Goal: Task Accomplishment & Management: Use online tool/utility

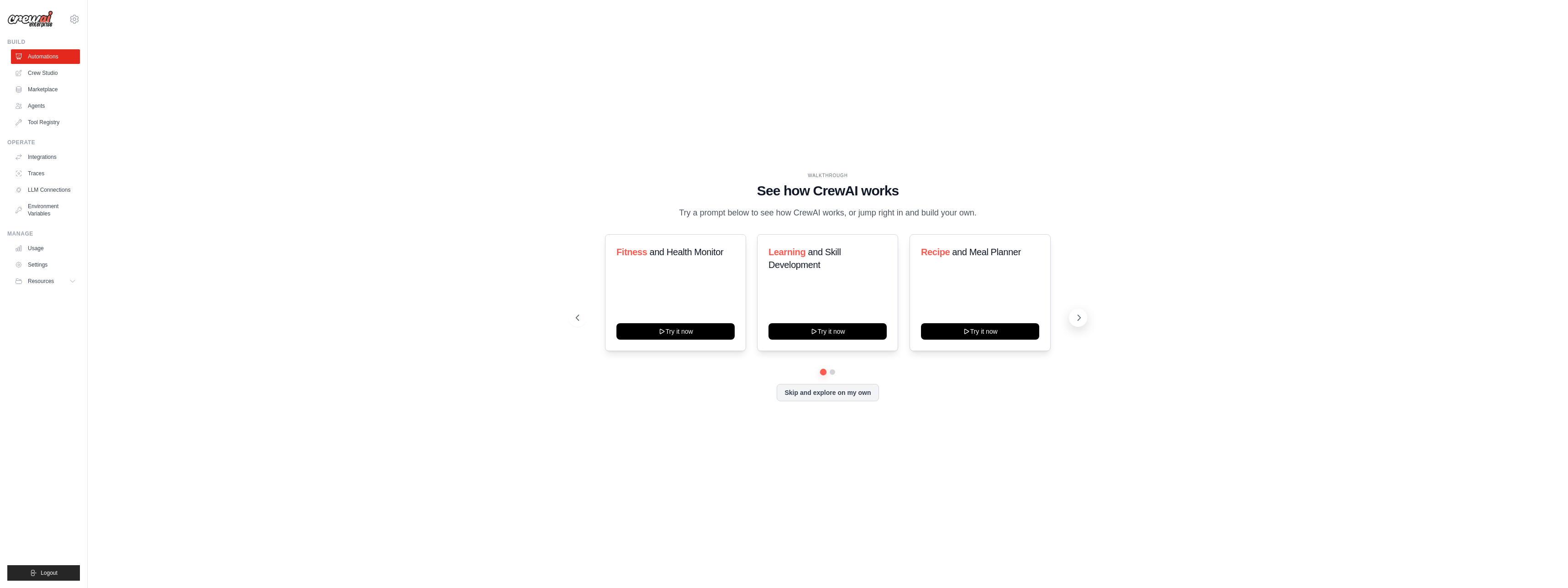
click at [1079, 320] on icon at bounding box center [1079, 318] width 9 height 9
click at [838, 332] on button "Try it now" at bounding box center [827, 330] width 118 height 17
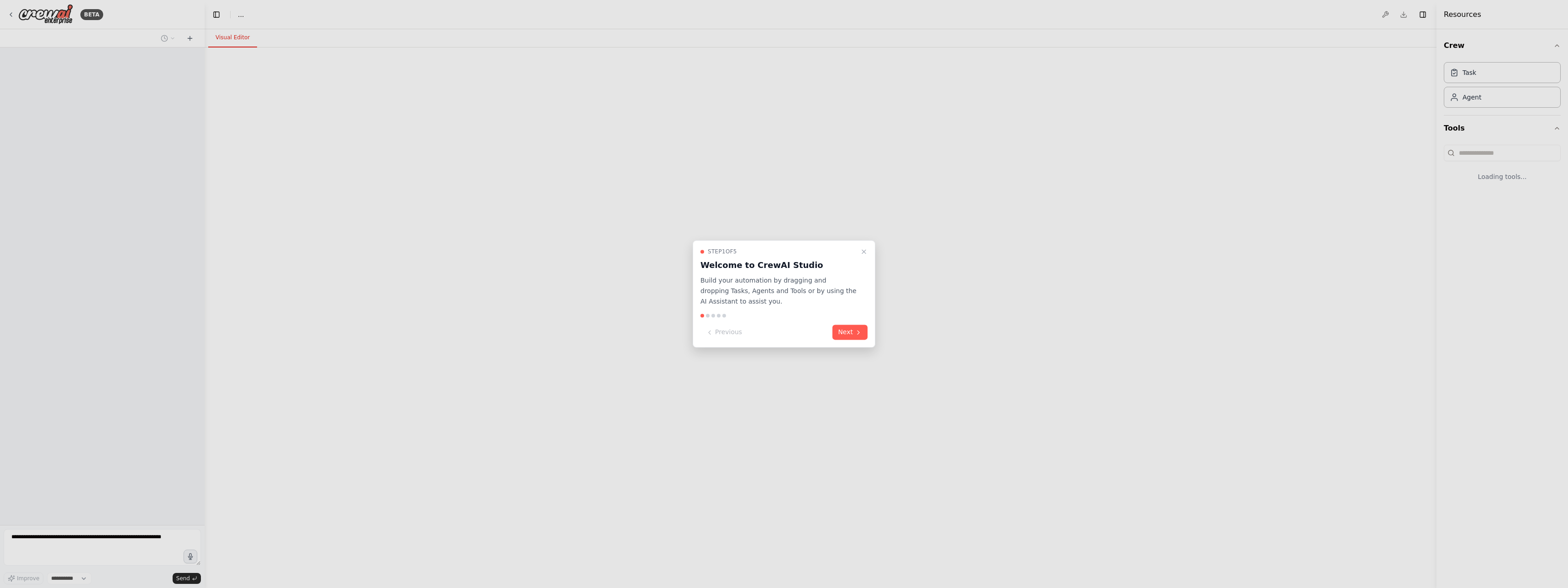
select select "****"
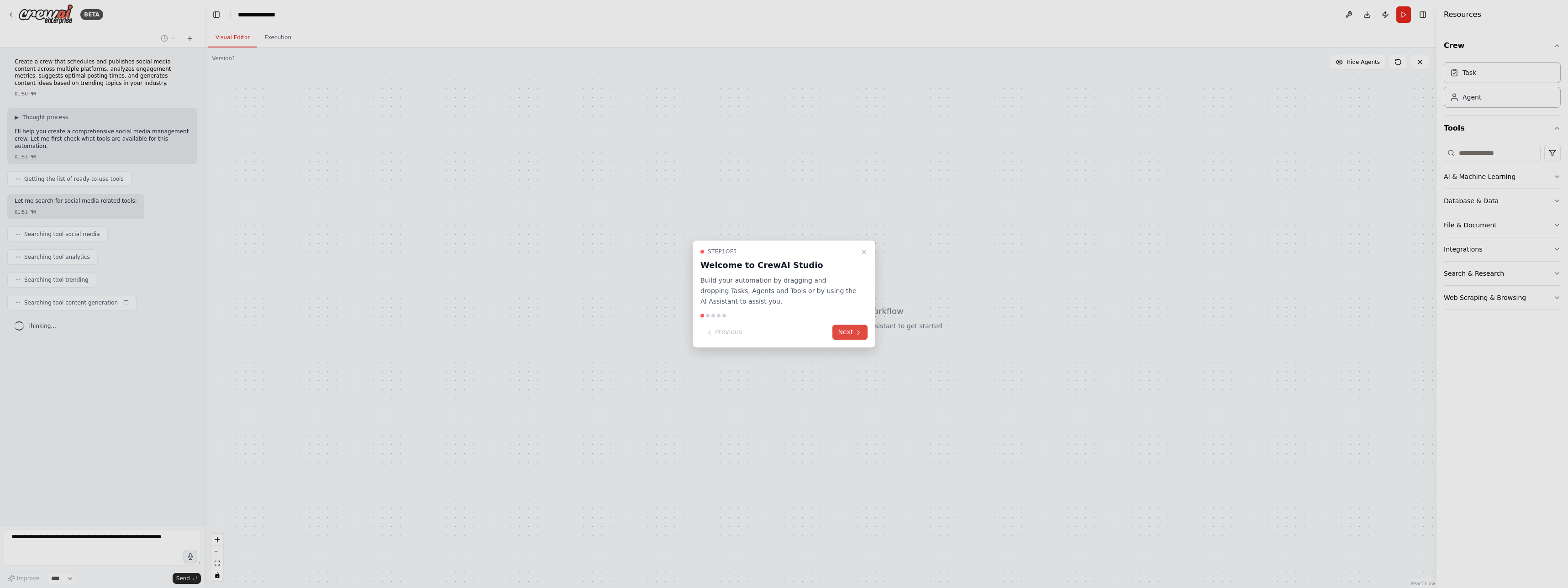
click at [851, 332] on button "Next" at bounding box center [849, 332] width 35 height 15
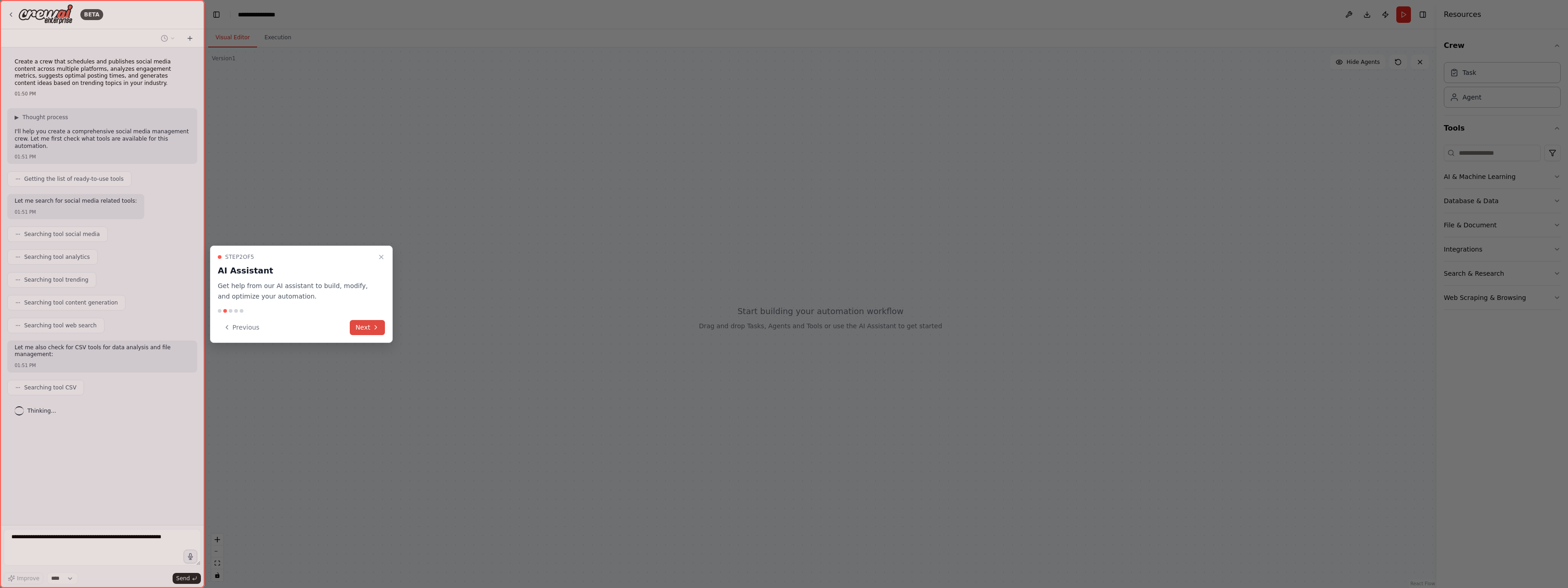
click at [376, 331] on button "Next" at bounding box center [367, 327] width 35 height 15
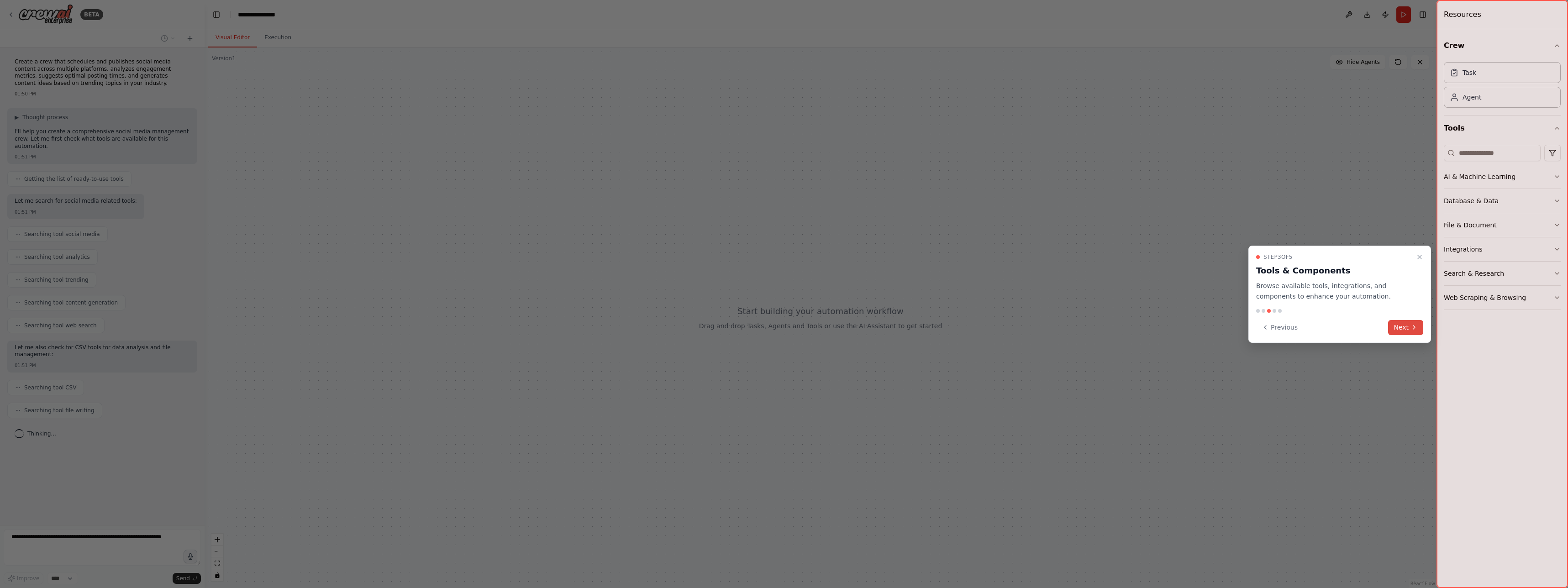
click at [1398, 325] on button "Next" at bounding box center [1406, 327] width 35 height 15
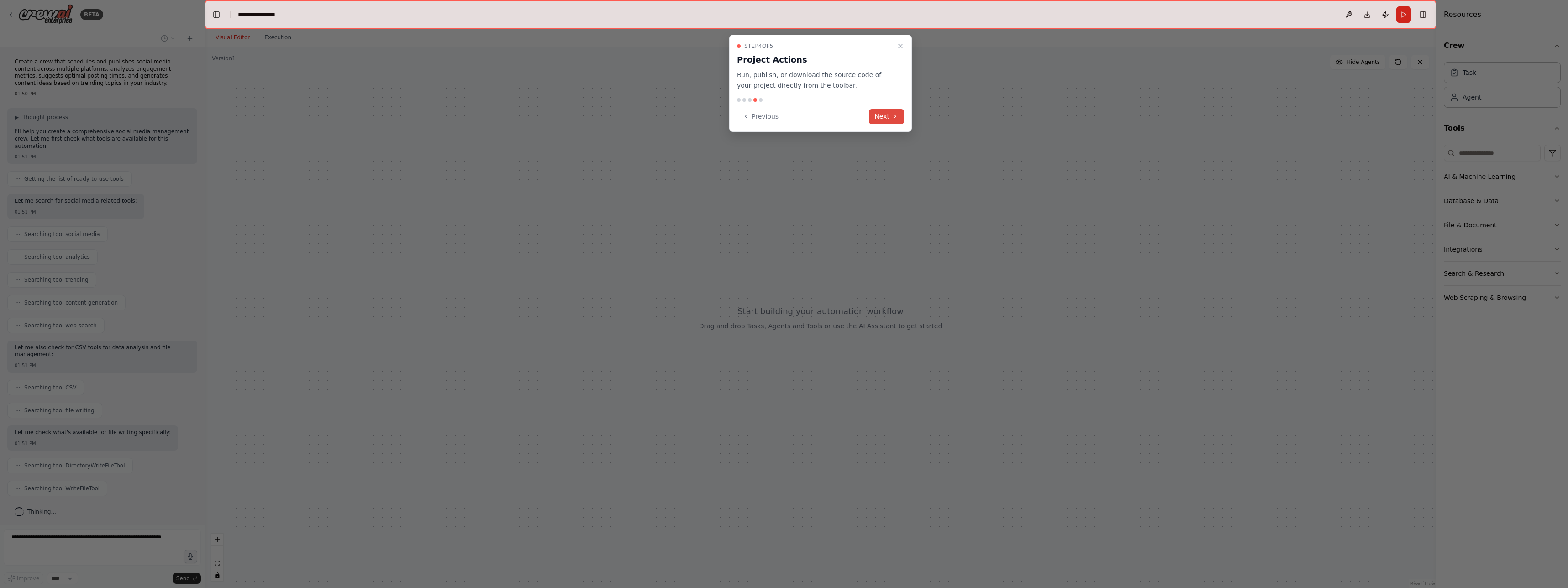
click at [898, 118] on icon at bounding box center [894, 116] width 7 height 7
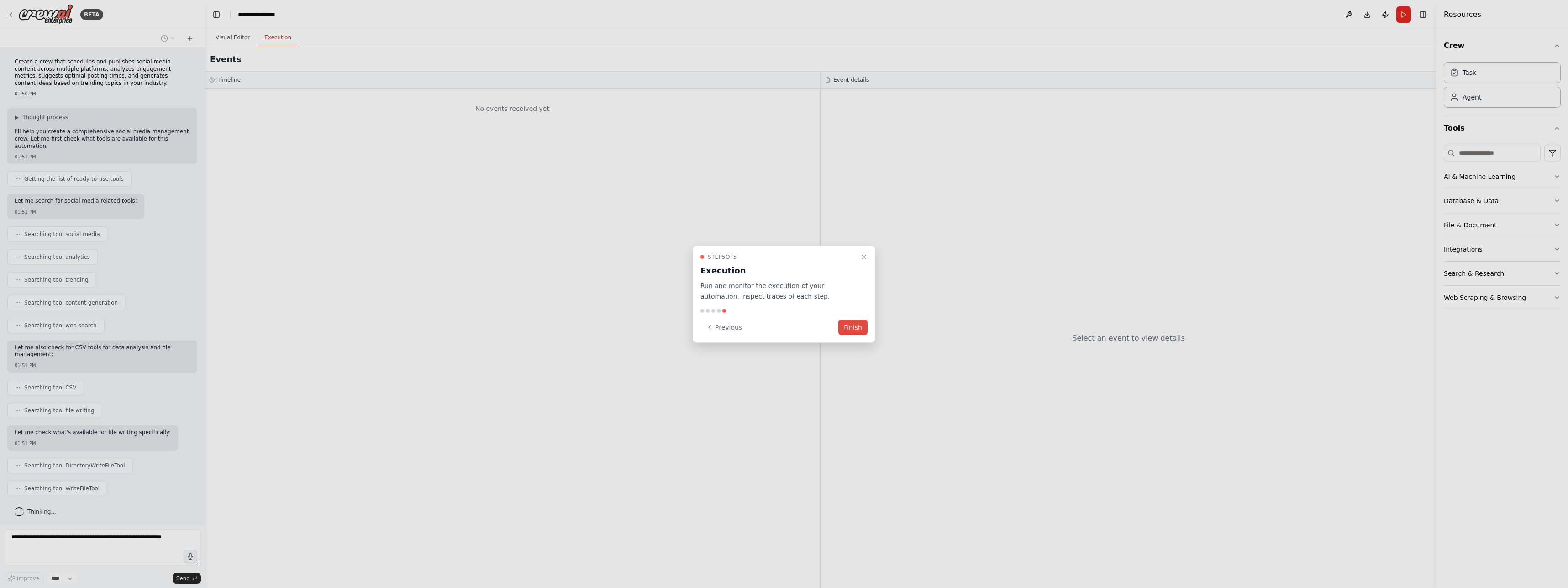
click at [849, 322] on button "Finish" at bounding box center [853, 326] width 29 height 15
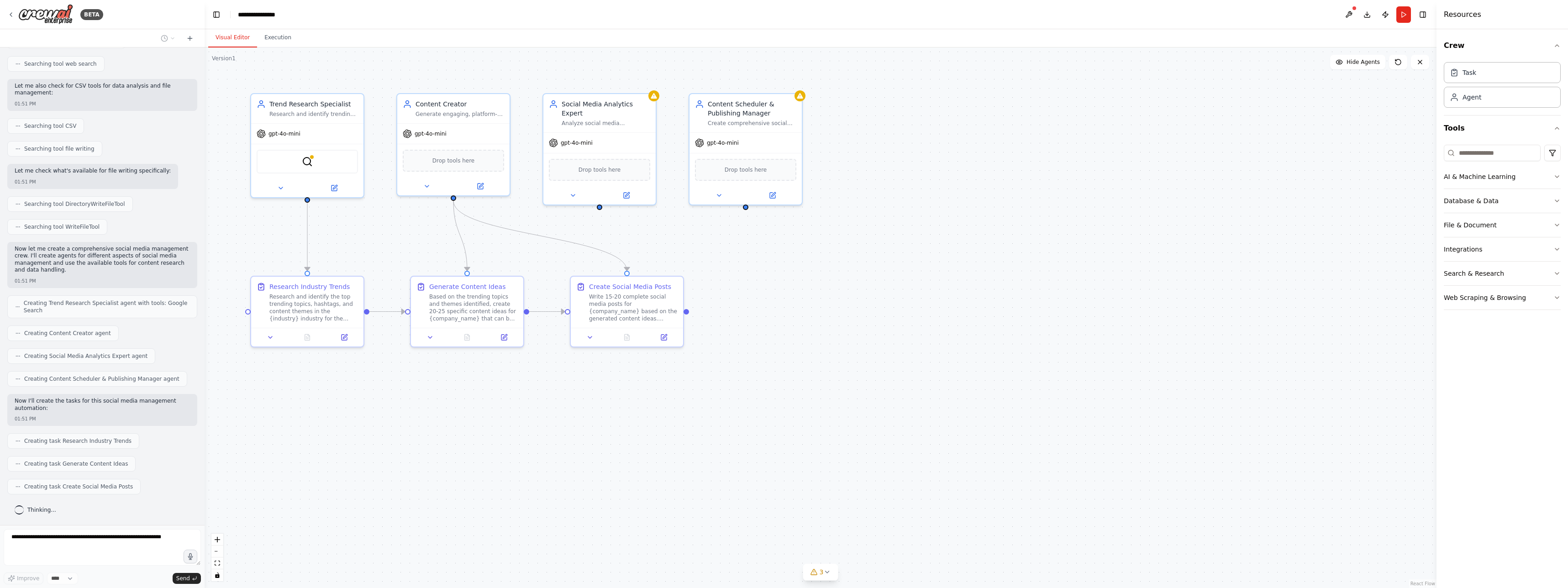
scroll to position [285, 0]
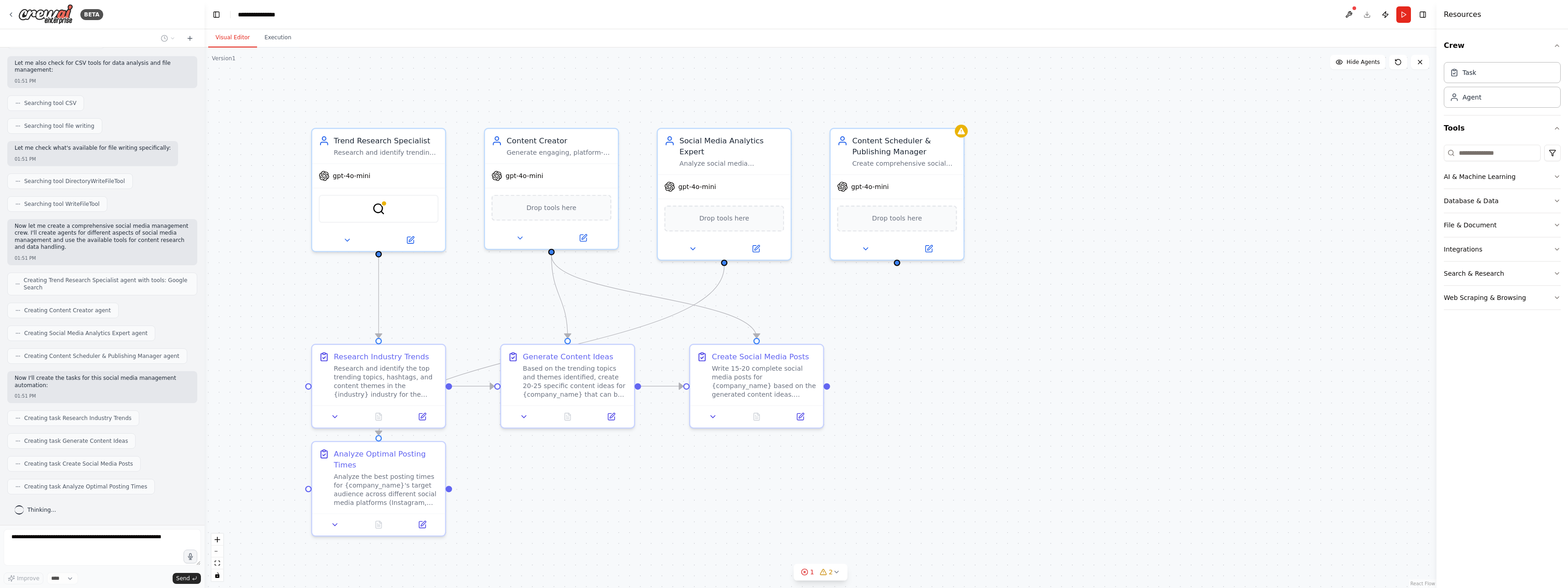
drag, startPoint x: 373, startPoint y: 234, endPoint x: 480, endPoint y: 279, distance: 116.1
click at [478, 279] on div ".deletable-edge-delete-btn { width: 20px; height: 20px; border: 0px solid #ffff…" at bounding box center [820, 317] width 1232 height 540
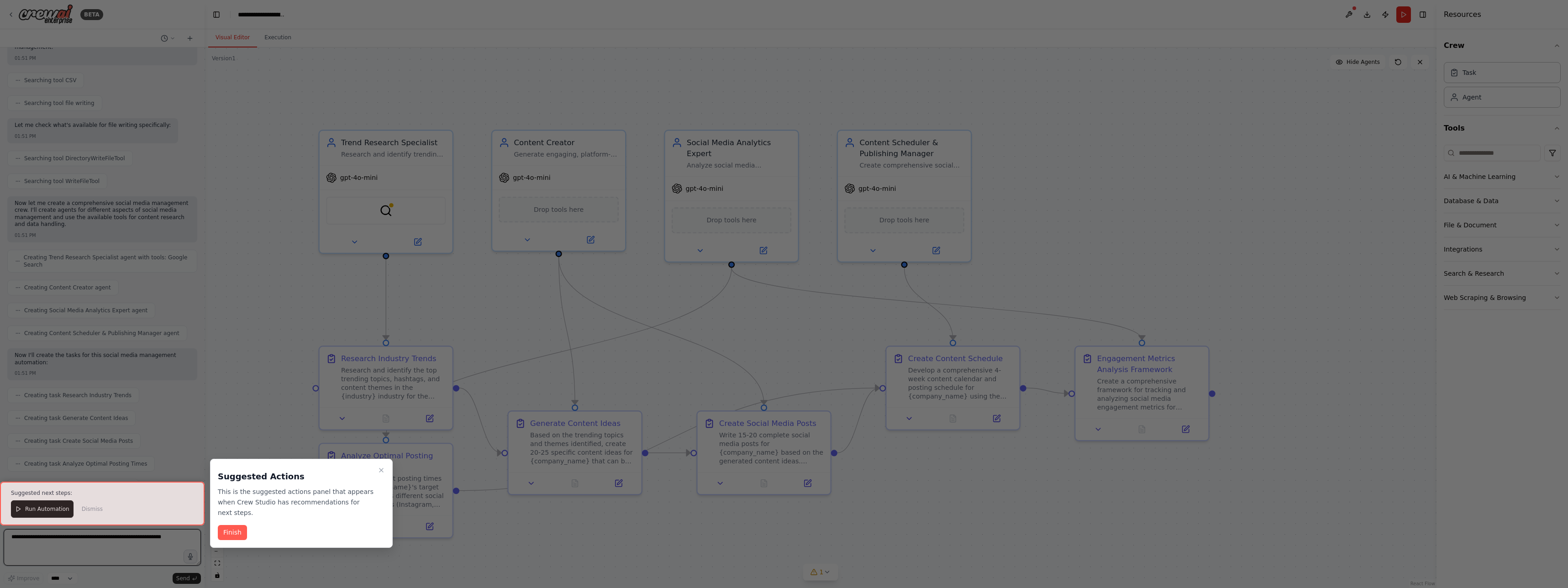
scroll to position [720, 0]
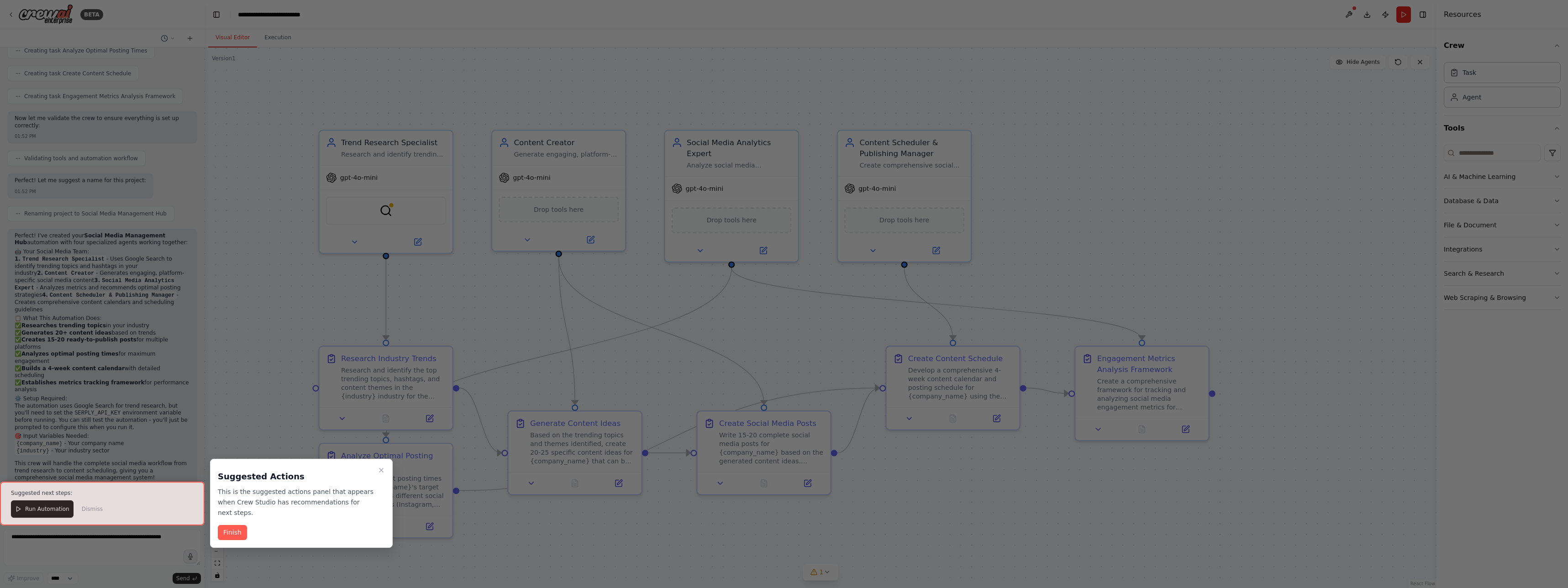
click at [54, 510] on div at bounding box center [102, 504] width 204 height 44
click at [230, 533] on button "Finish" at bounding box center [232, 532] width 29 height 15
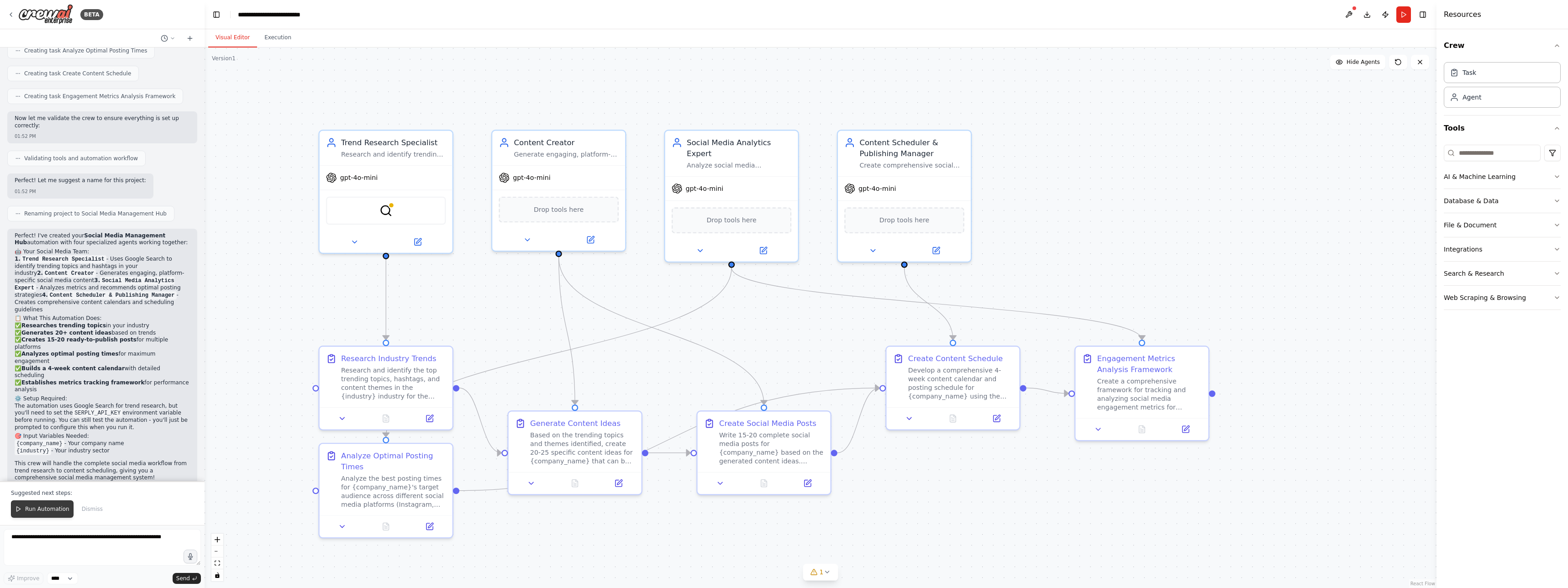
click at [51, 510] on span "Run Automation" at bounding box center [47, 508] width 44 height 7
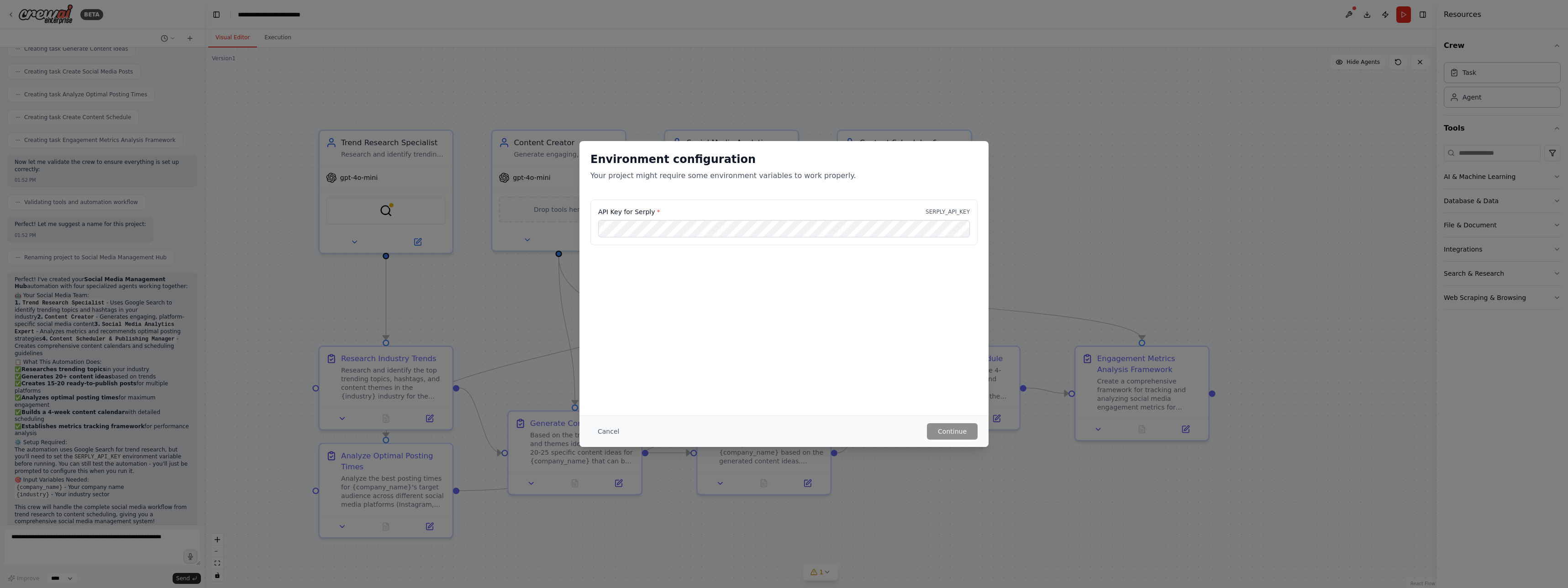
click at [653, 214] on label "API Key for Serply *" at bounding box center [629, 212] width 62 height 9
click at [653, 211] on label "API Key for Serply *" at bounding box center [629, 212] width 62 height 9
click at [952, 207] on div "API Key for Serply * SERPLY_API_KEY" at bounding box center [783, 212] width 371 height 9
click at [953, 209] on p "SERPLY_API_KEY" at bounding box center [947, 211] width 44 height 7
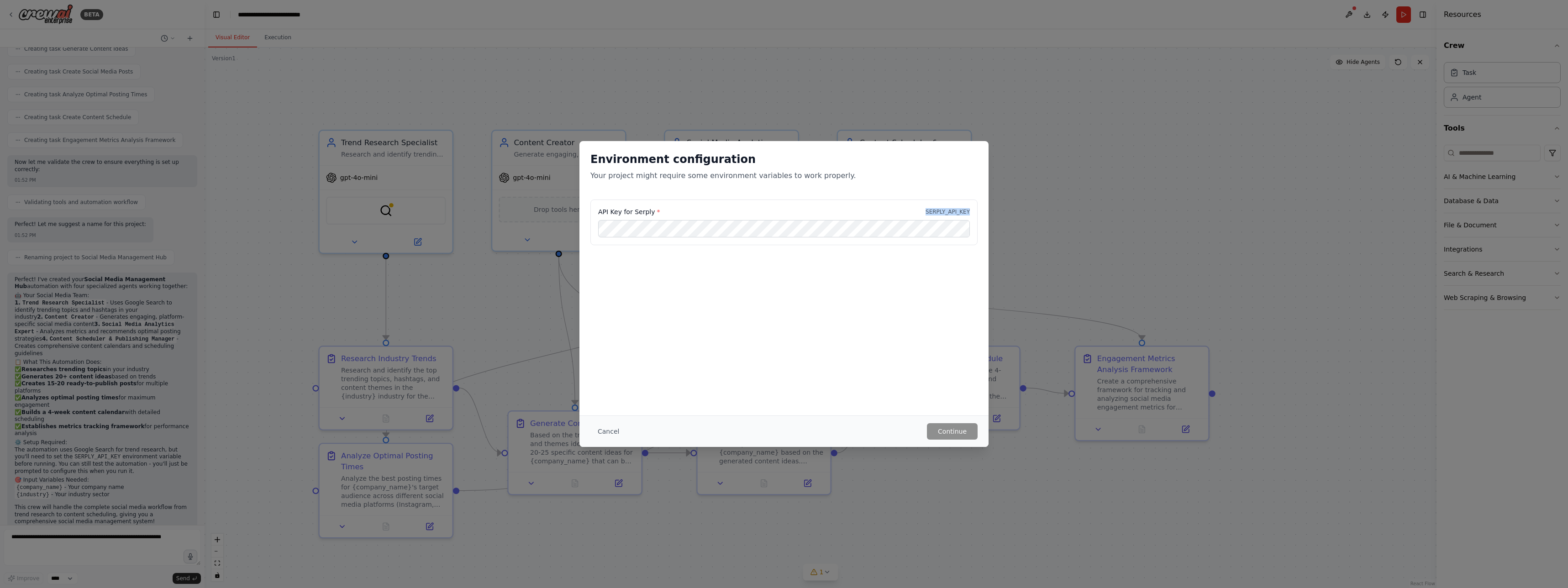
click at [953, 209] on p "SERPLY_API_KEY" at bounding box center [947, 211] width 44 height 7
click at [605, 425] on button "Cancel" at bounding box center [608, 431] width 36 height 17
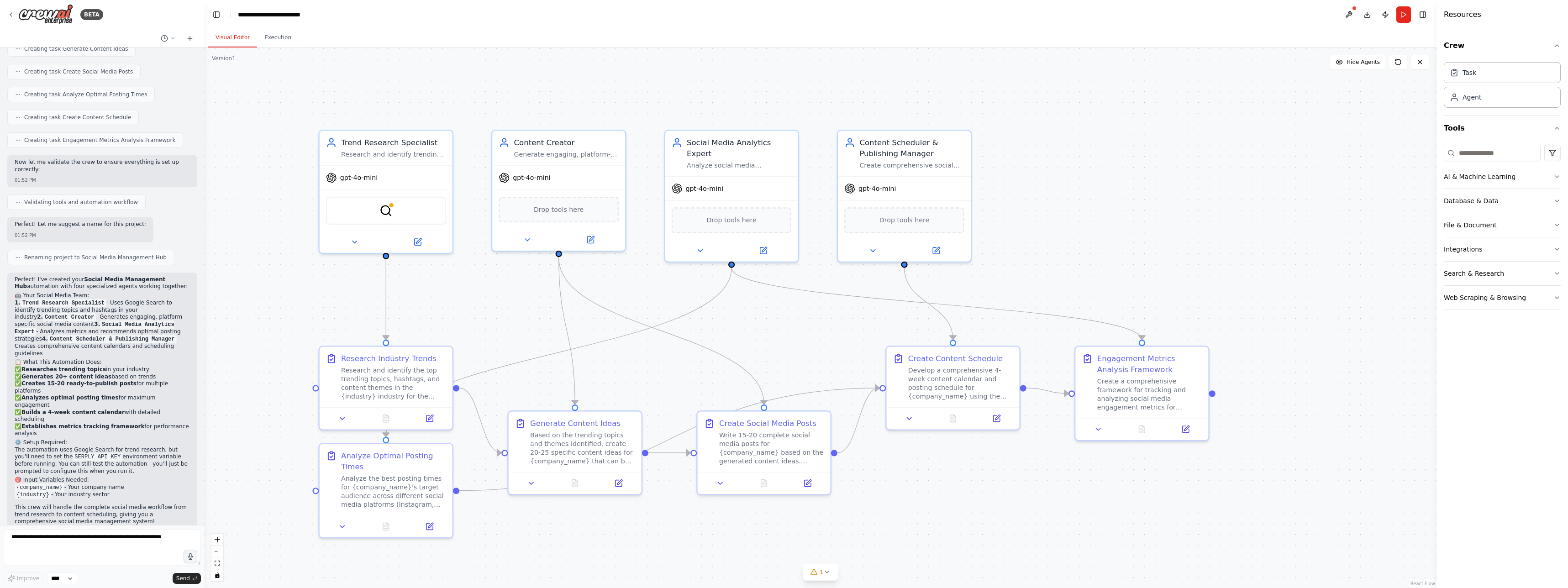
scroll to position [664, 0]
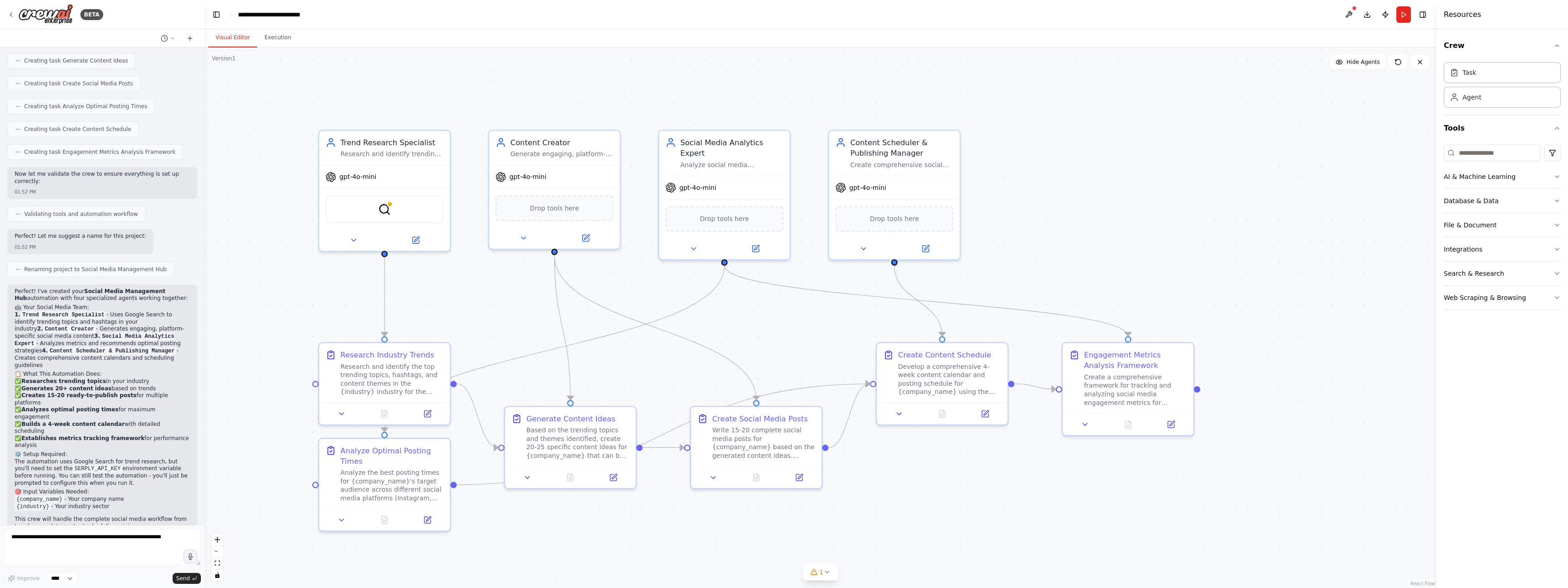
click at [300, 135] on div ".deletable-edge-delete-btn { width: 20px; height: 20px; border: 0px solid #ffff…" at bounding box center [820, 317] width 1232 height 540
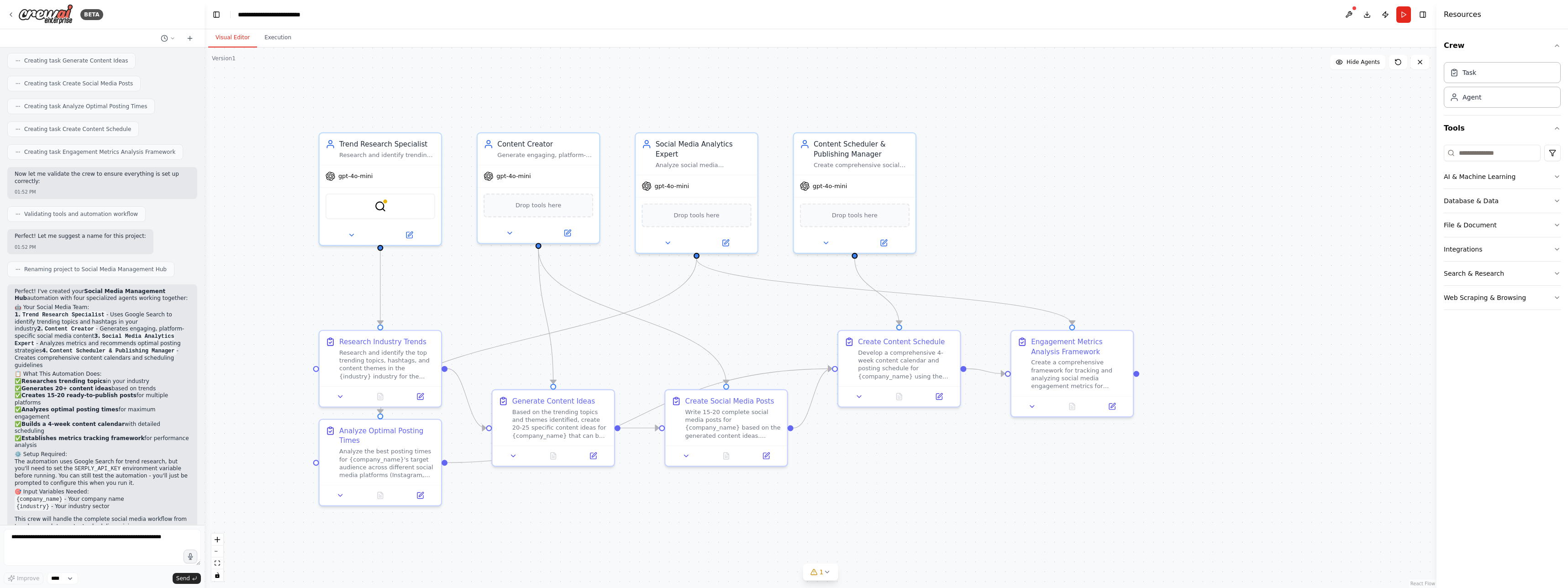
click at [274, 165] on div ".deletable-edge-delete-btn { width: 20px; height: 20px; border: 0px solid #ffff…" at bounding box center [820, 317] width 1232 height 540
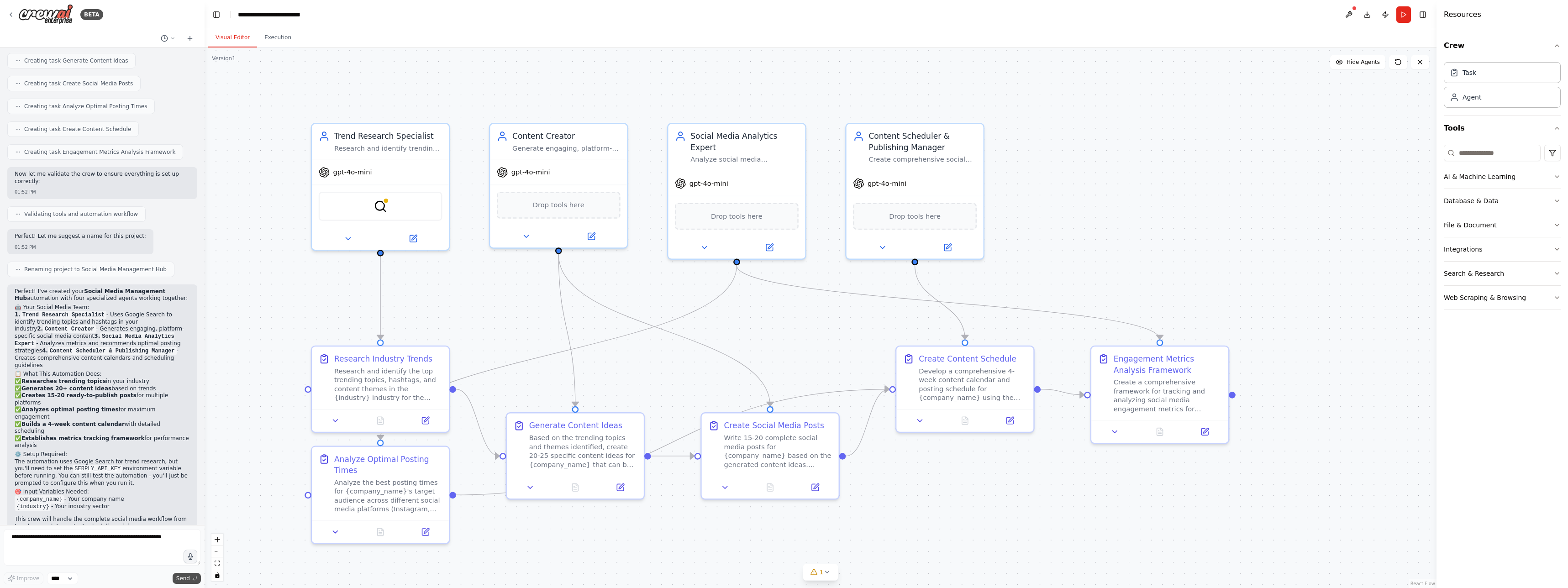
click at [185, 578] on span "Send" at bounding box center [182, 578] width 13 height 7
click at [383, 202] on img at bounding box center [379, 203] width 13 height 13
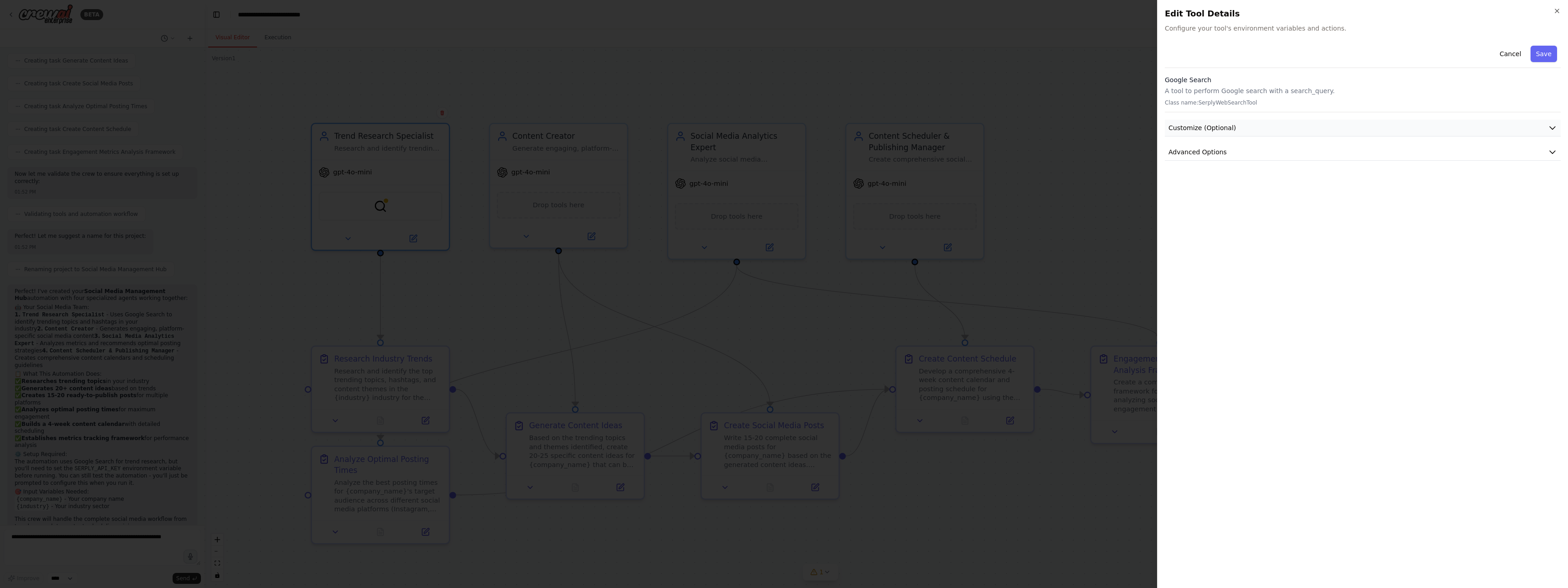
click at [1236, 126] on button "Customize (Optional)" at bounding box center [1363, 128] width 396 height 17
click at [1215, 311] on span "Advanced Options" at bounding box center [1197, 309] width 58 height 9
click at [1224, 360] on input "text" at bounding box center [1362, 363] width 380 height 17
paste input "**********"
type input "**********"
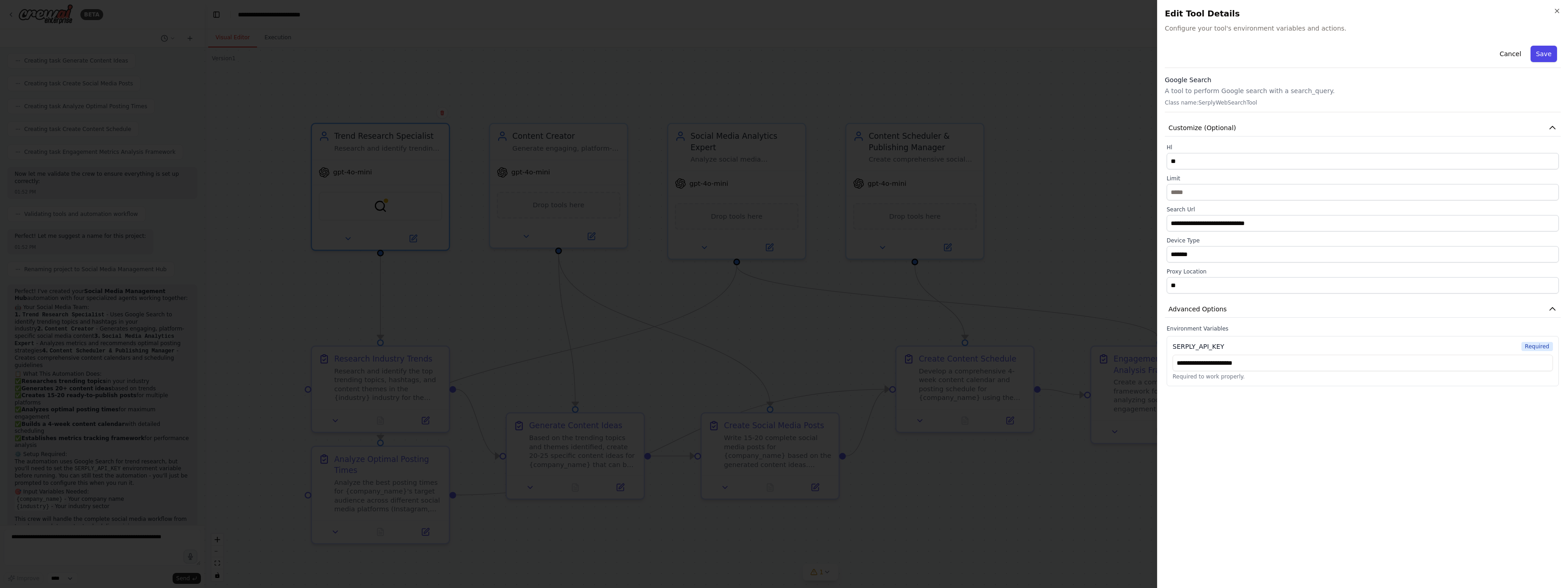
click at [1547, 56] on button "Save" at bounding box center [1544, 54] width 27 height 17
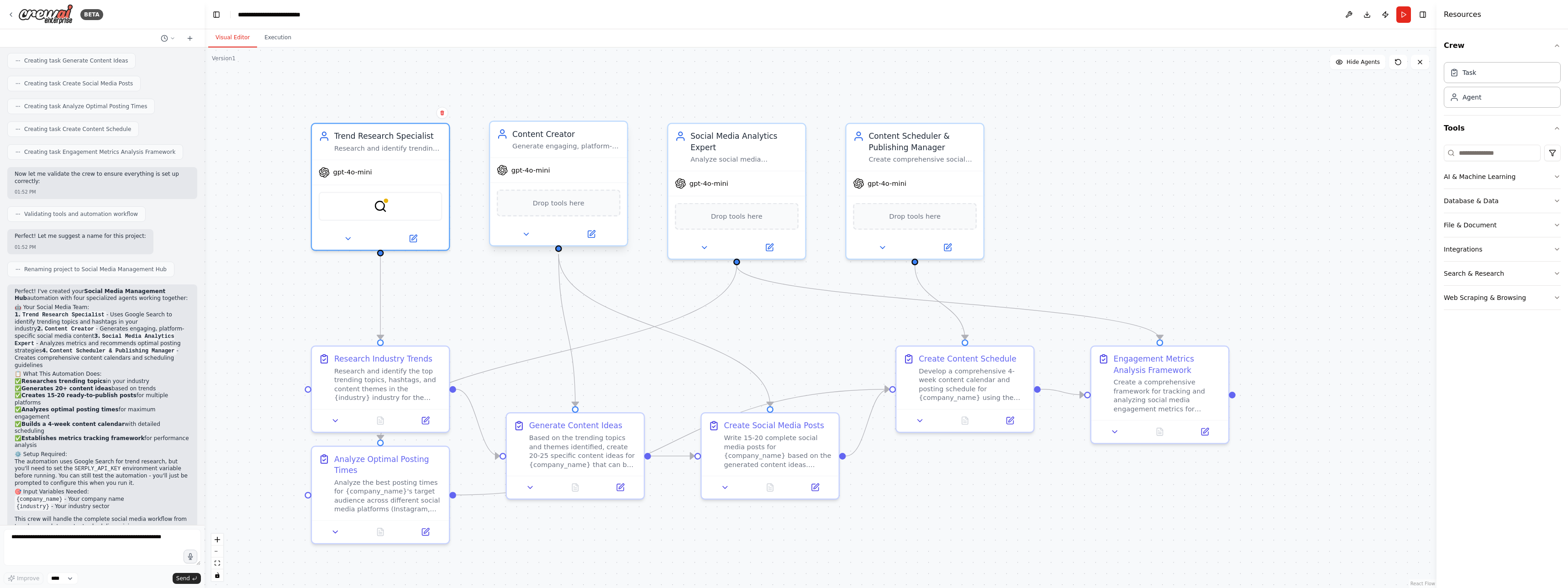
click at [546, 209] on div "Drop tools here" at bounding box center [558, 203] width 124 height 27
click at [1400, 18] on button "Run" at bounding box center [1403, 14] width 15 height 17
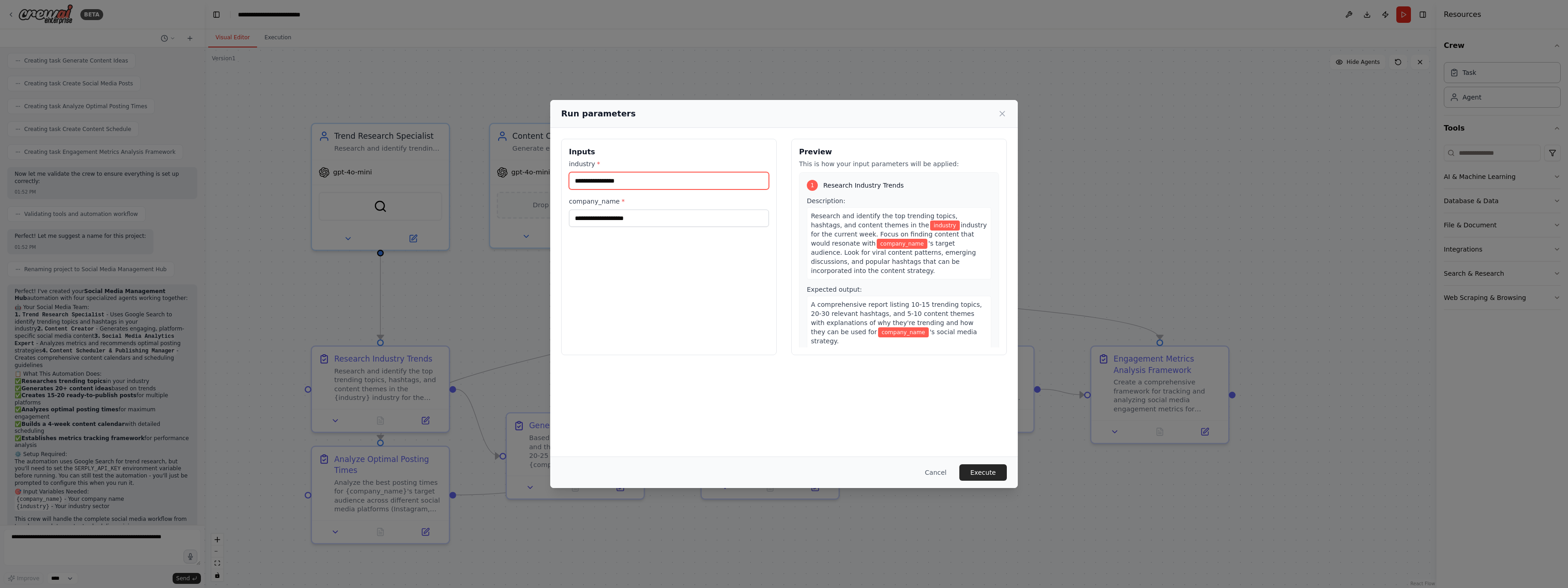
click at [679, 182] on input "industry *" at bounding box center [669, 180] width 200 height 17
type input "*"
type input "*******"
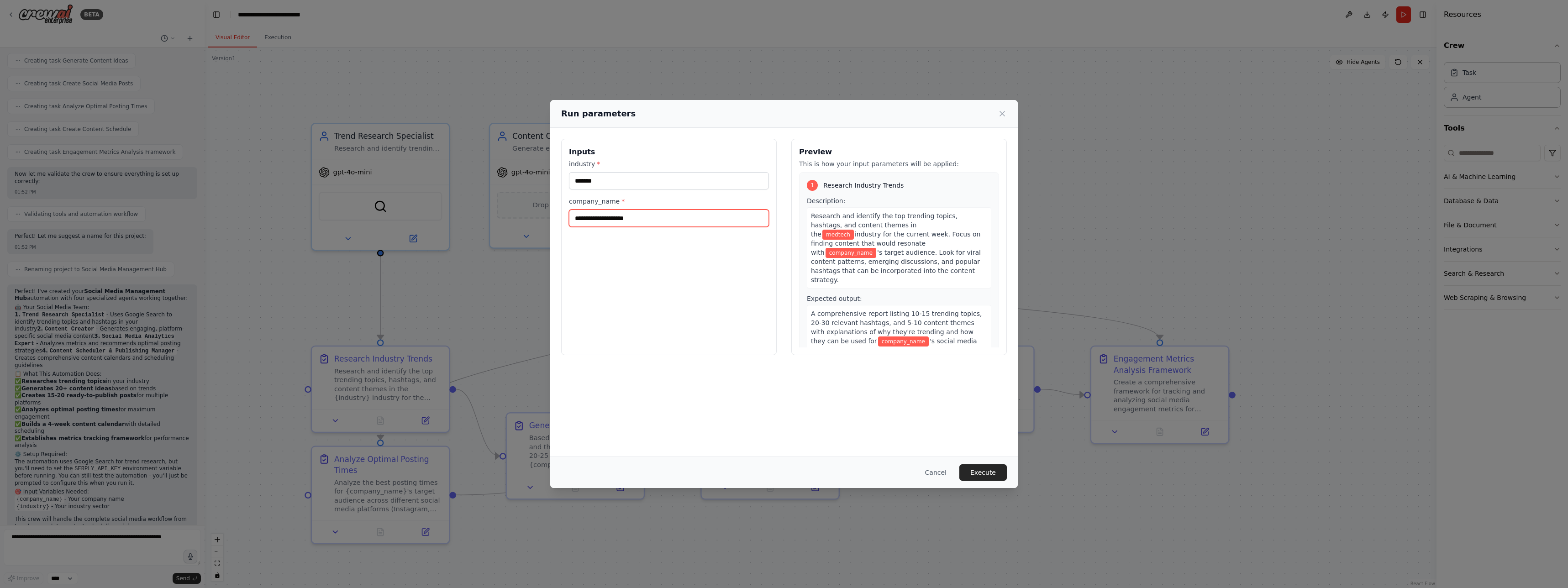
click at [664, 222] on input "company_name *" at bounding box center [669, 218] width 200 height 17
type input "*********"
click at [636, 180] on input "*******" at bounding box center [669, 180] width 200 height 17
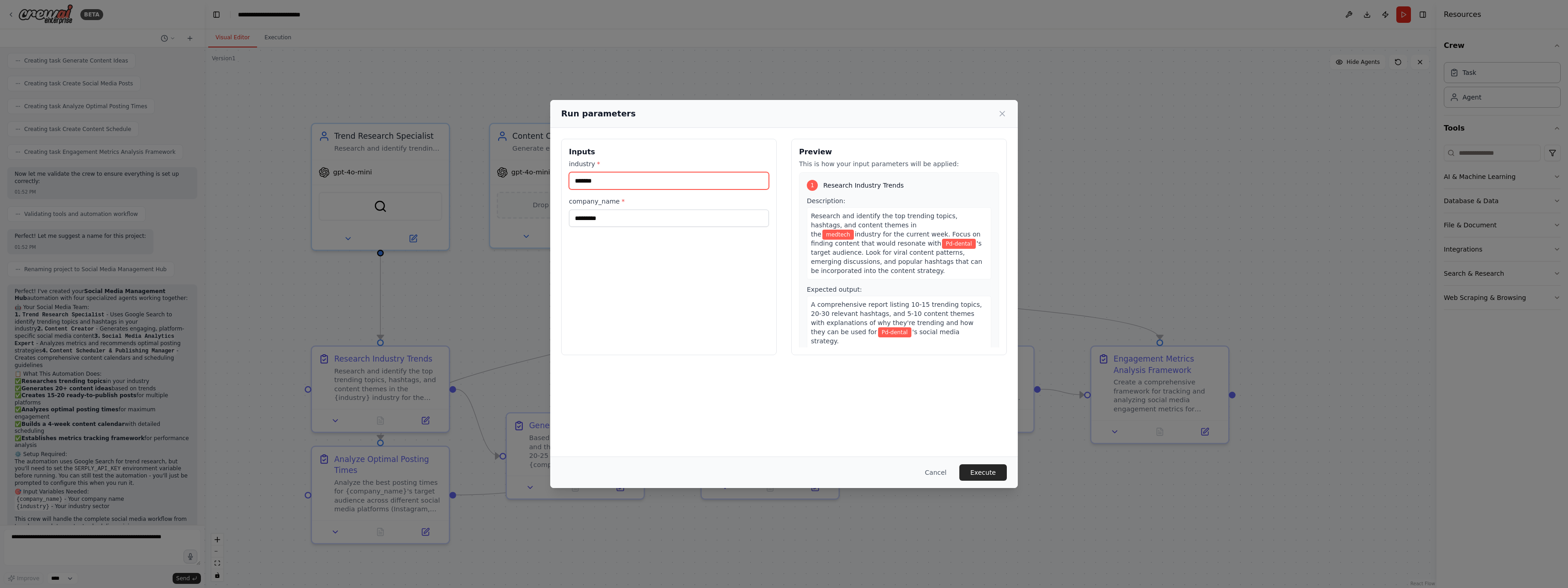
paste input "********"
type input "**********"
click at [647, 240] on div "**********" at bounding box center [668, 247] width 215 height 216
click at [633, 222] on input "*********" at bounding box center [669, 218] width 200 height 17
paste input "**********"
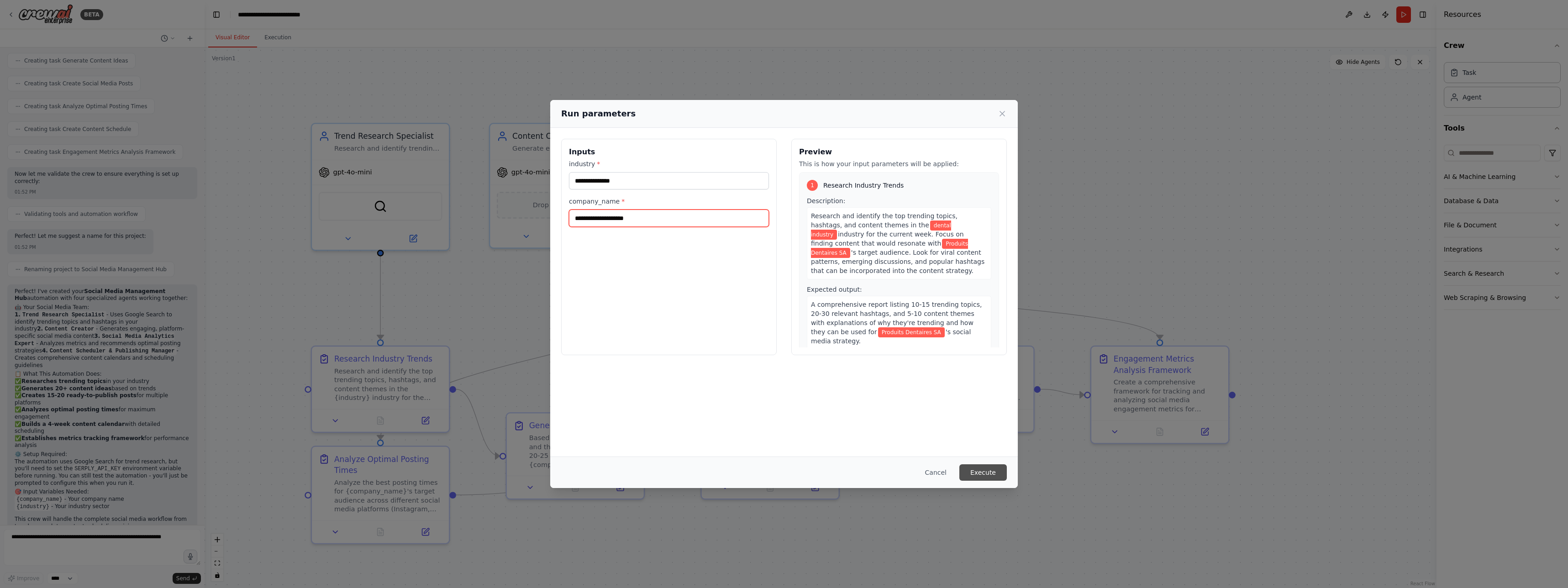
type input "**********"
click at [985, 468] on button "Execute" at bounding box center [983, 472] width 47 height 17
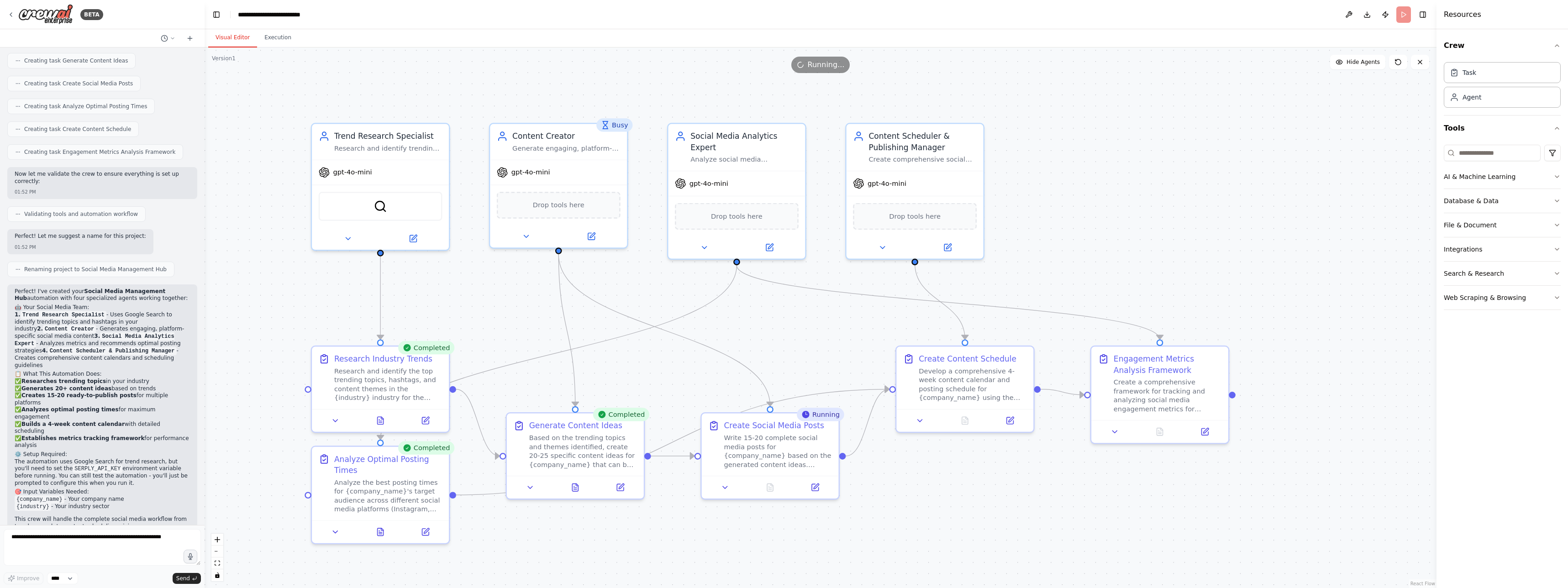
scroll to position [676, 0]
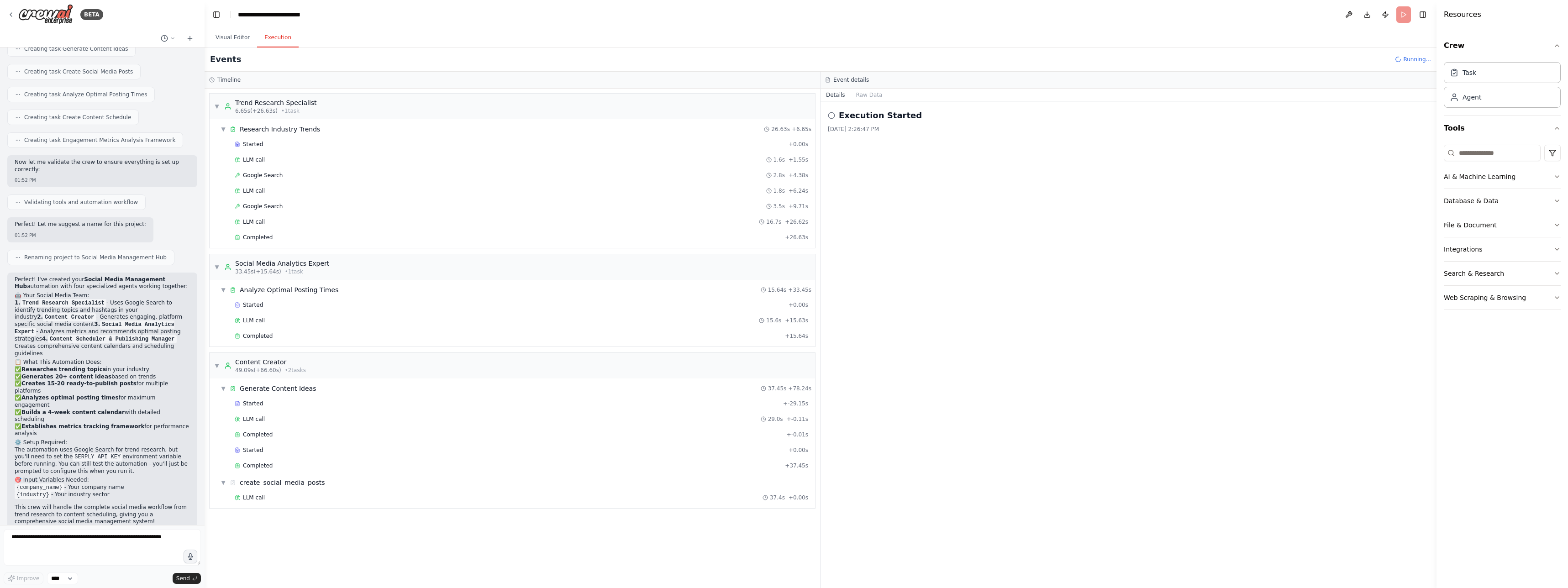
click at [276, 39] on button "Execution" at bounding box center [278, 38] width 42 height 19
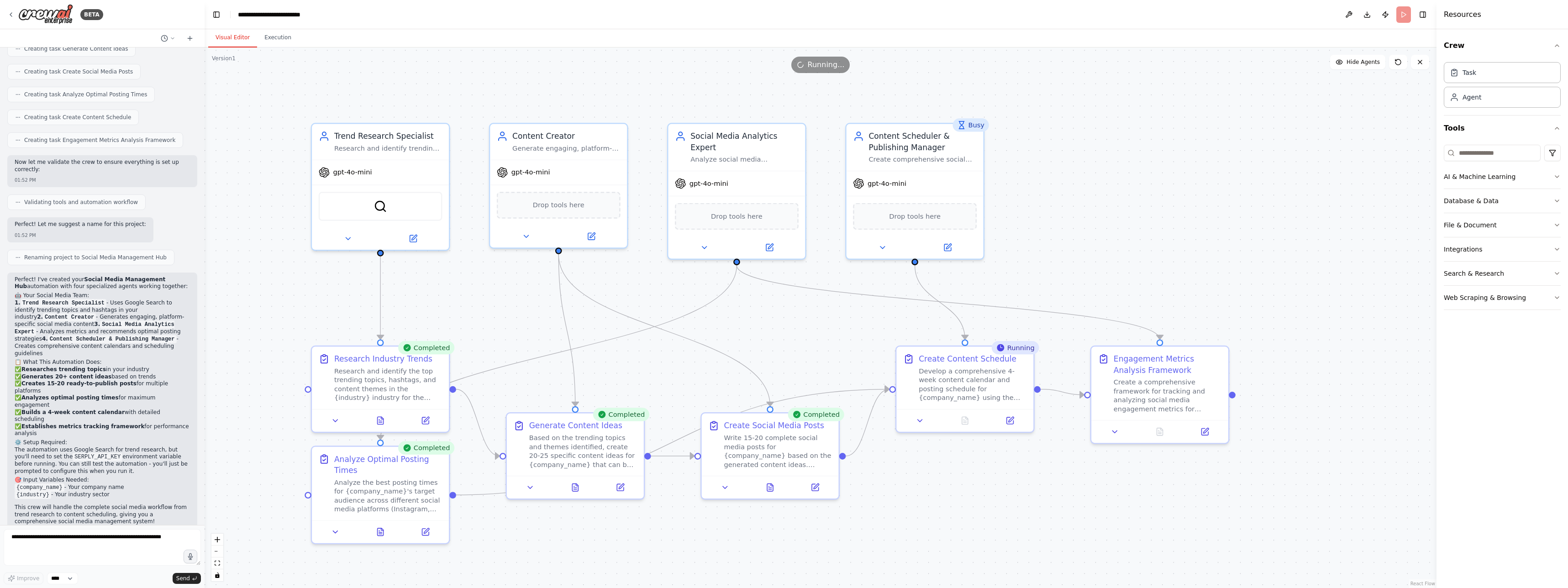
click at [233, 39] on button "Visual Editor" at bounding box center [233, 38] width 49 height 19
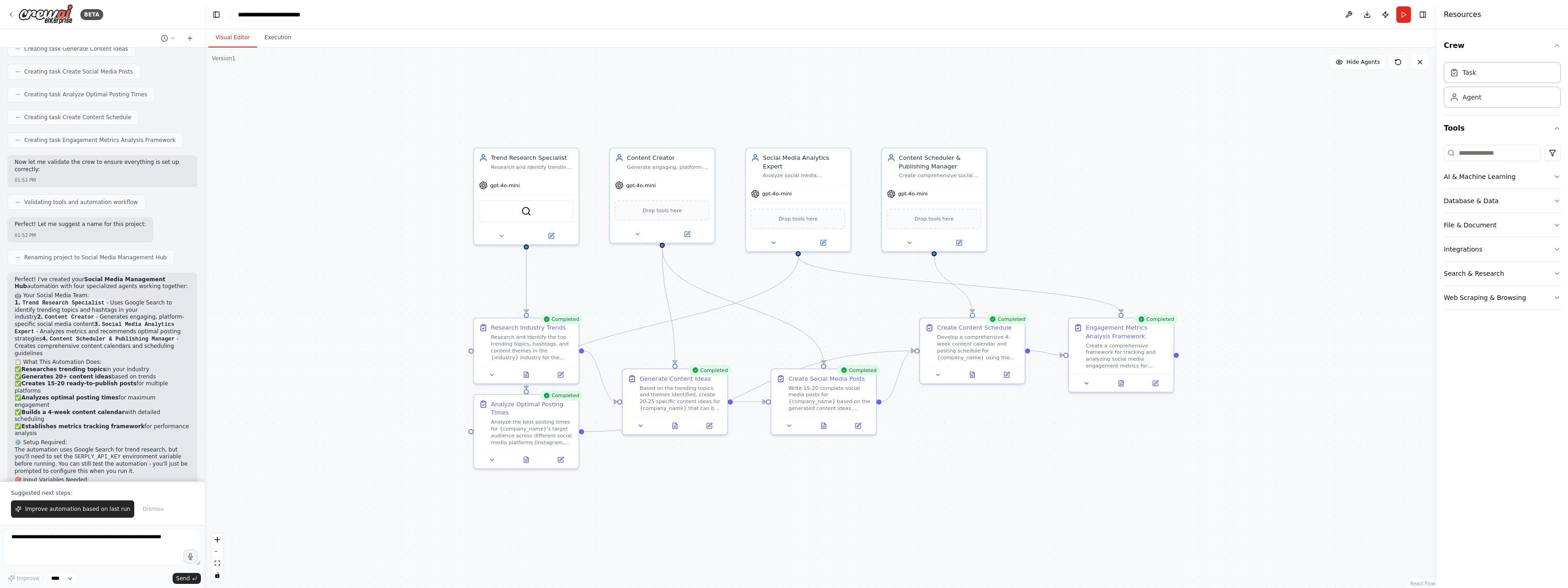
drag, startPoint x: 988, startPoint y: 257, endPoint x: 980, endPoint y: 252, distance: 9.4
click at [980, 252] on div ".deletable-edge-delete-btn { width: 20px; height: 20px; border: 0px solid #ffff…" at bounding box center [820, 317] width 1232 height 540
click at [281, 47] on div ".deletable-edge-delete-btn { width: 20px; height: 20px; border: 0px solid #ffff…" at bounding box center [820, 317] width 1232 height 540
click at [279, 37] on button "Execution" at bounding box center [278, 38] width 42 height 19
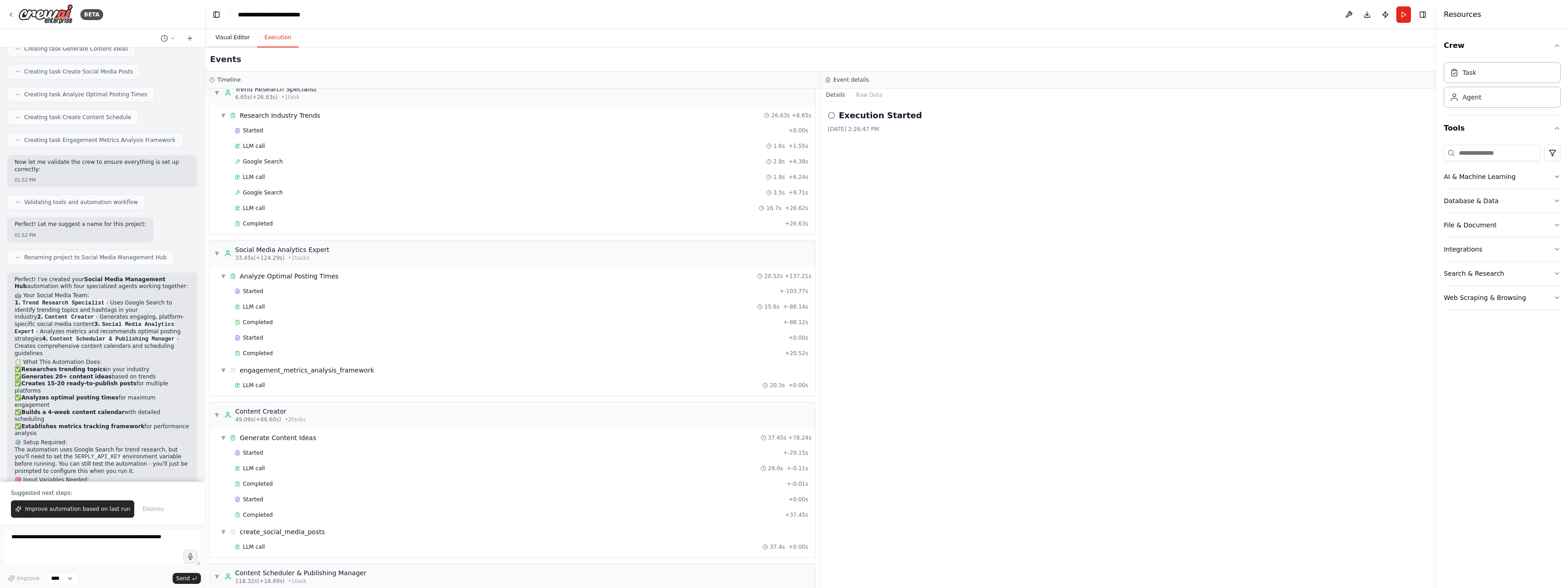
click at [245, 39] on button "Visual Editor" at bounding box center [233, 38] width 49 height 19
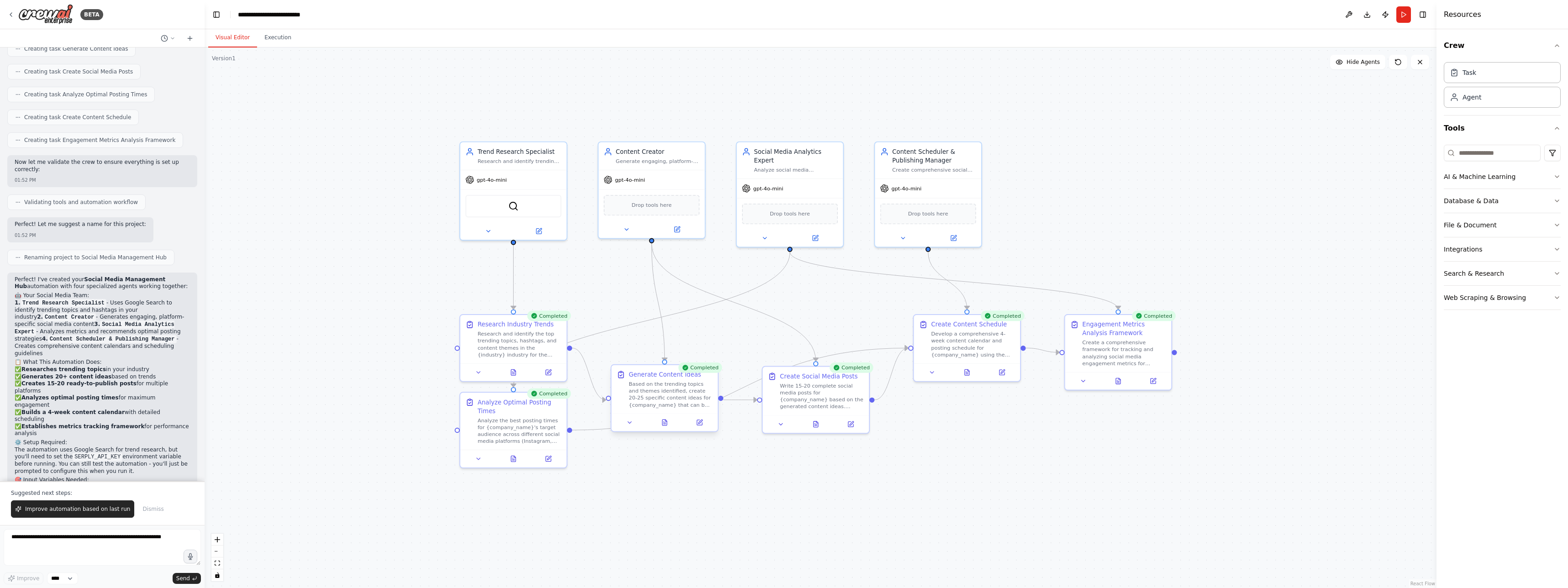
click at [669, 385] on div "Based on the trending topics and themes identified, create 20-25 specific conte…" at bounding box center [670, 394] width 84 height 28
click at [655, 421] on button at bounding box center [664, 422] width 36 height 10
click at [670, 427] on div at bounding box center [669, 422] width 106 height 18
click at [671, 423] on icon at bounding box center [668, 422] width 7 height 7
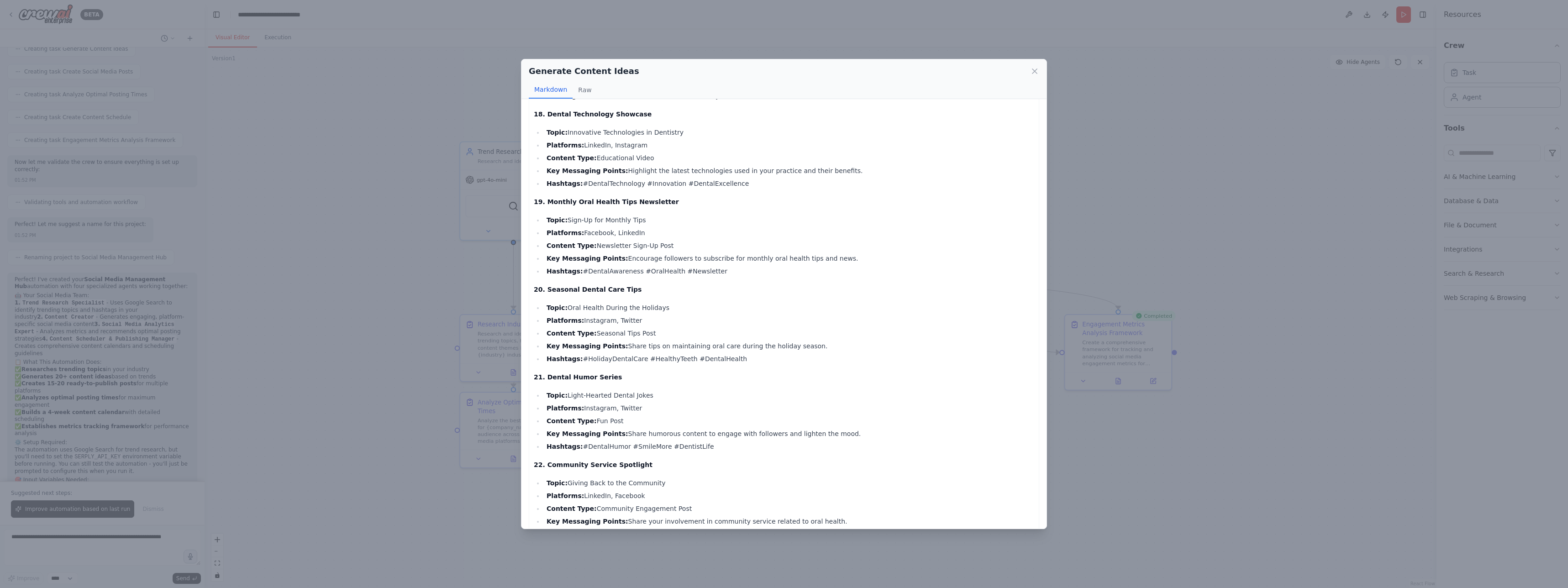
scroll to position [1825, 0]
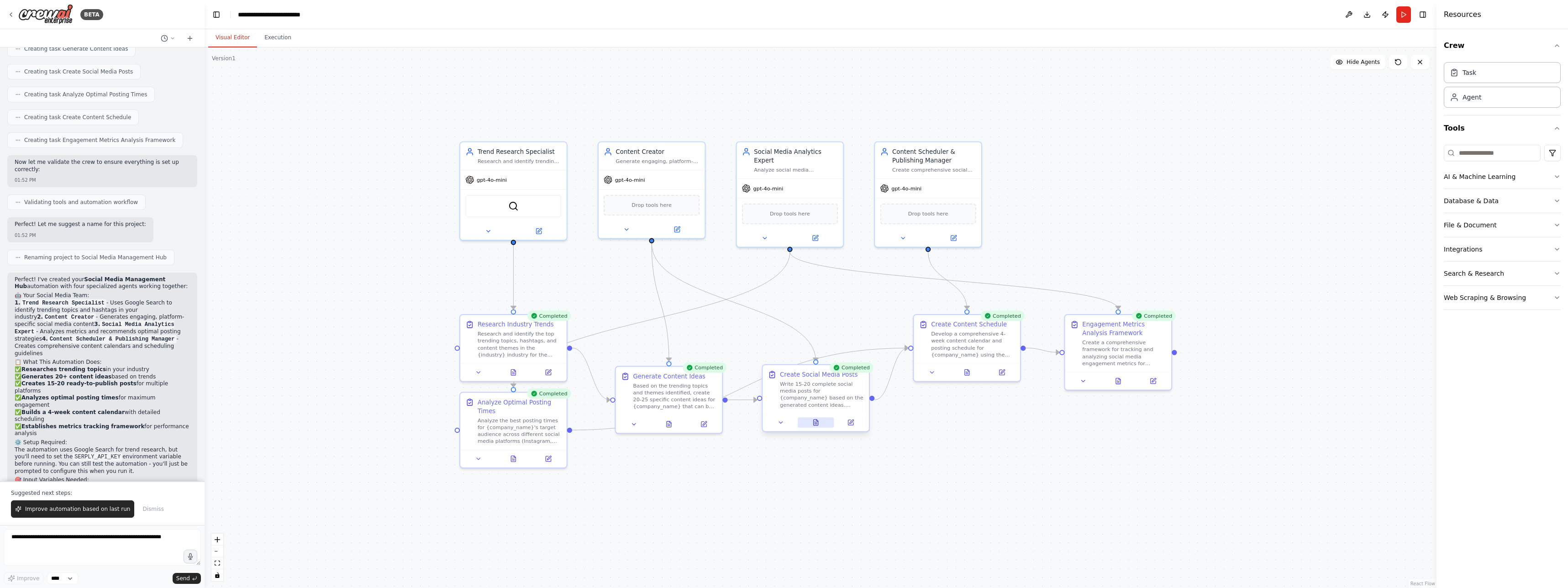
click at [817, 423] on icon at bounding box center [816, 422] width 5 height 6
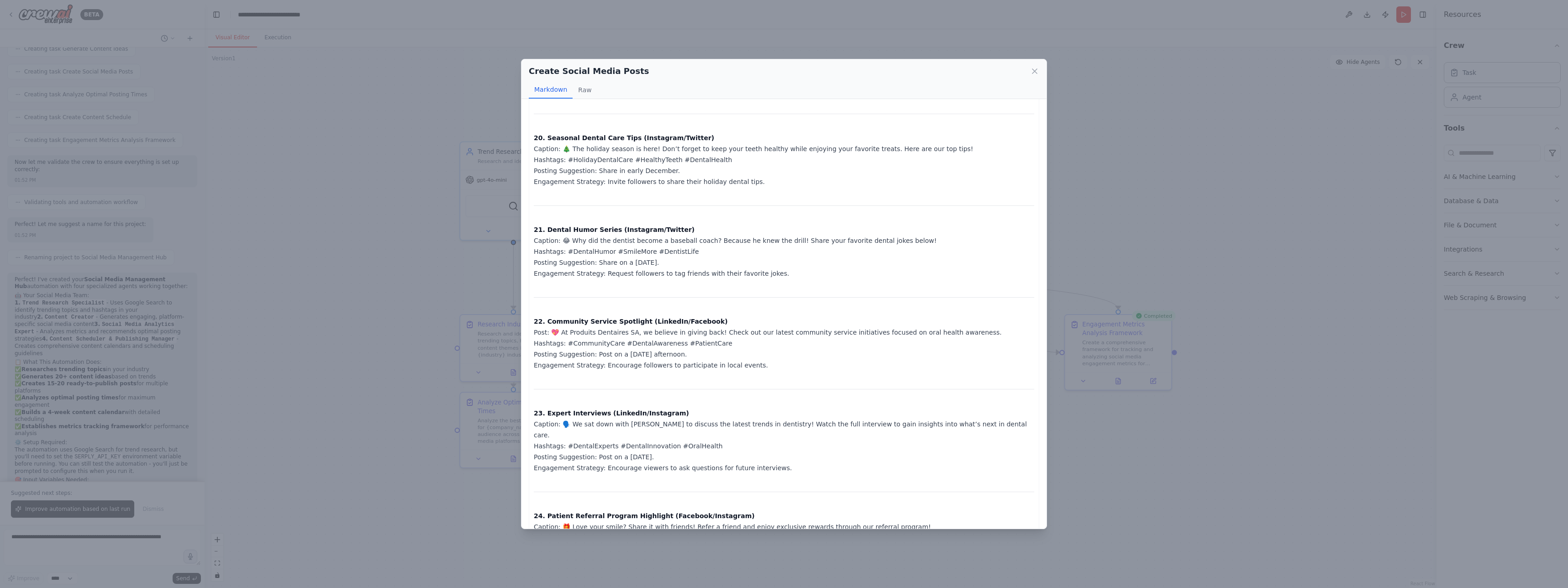
scroll to position [1975, 0]
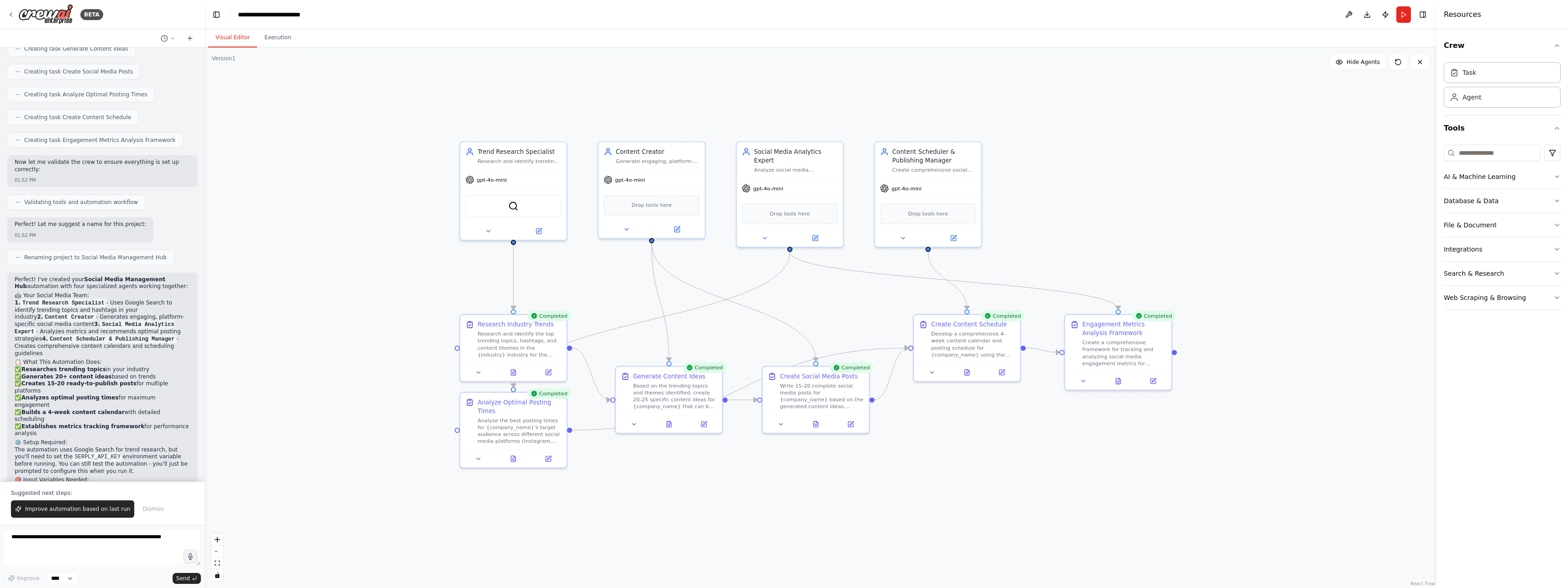
click at [988, 407] on div ".deletable-edge-delete-btn { width: 20px; height: 20px; border: 0px solid #ffff…" at bounding box center [820, 317] width 1232 height 540
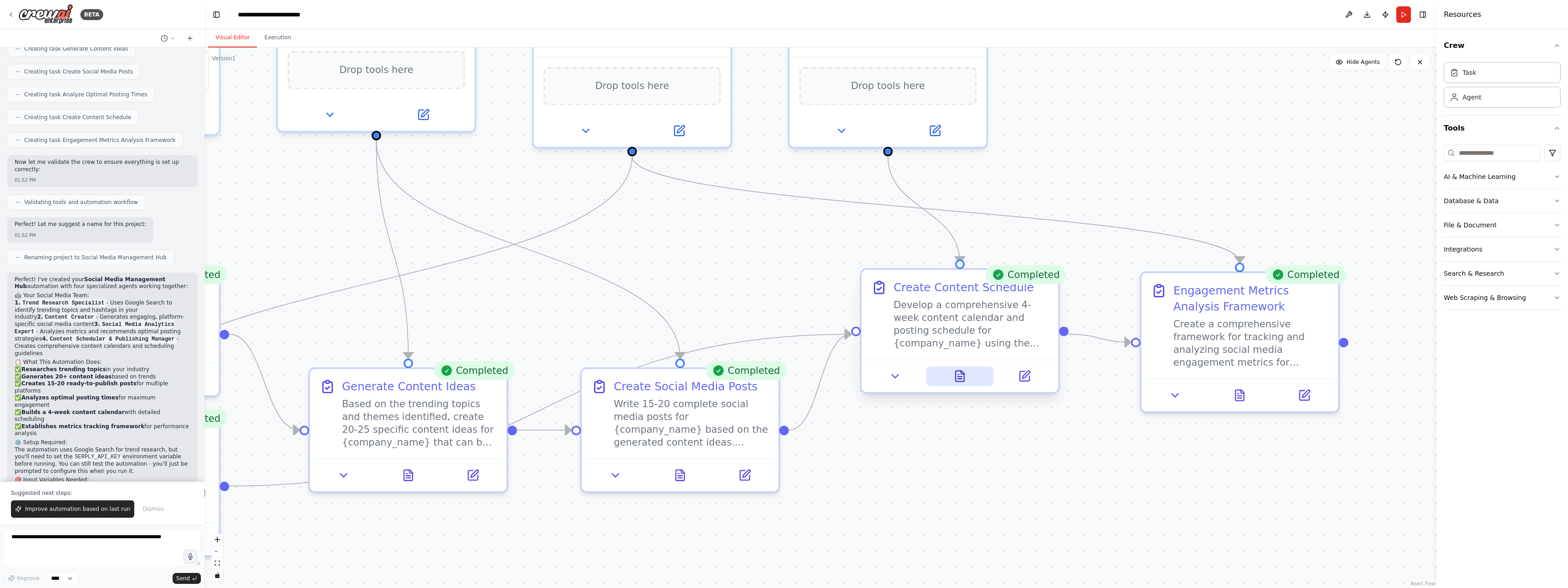
click at [968, 377] on button at bounding box center [960, 376] width 68 height 19
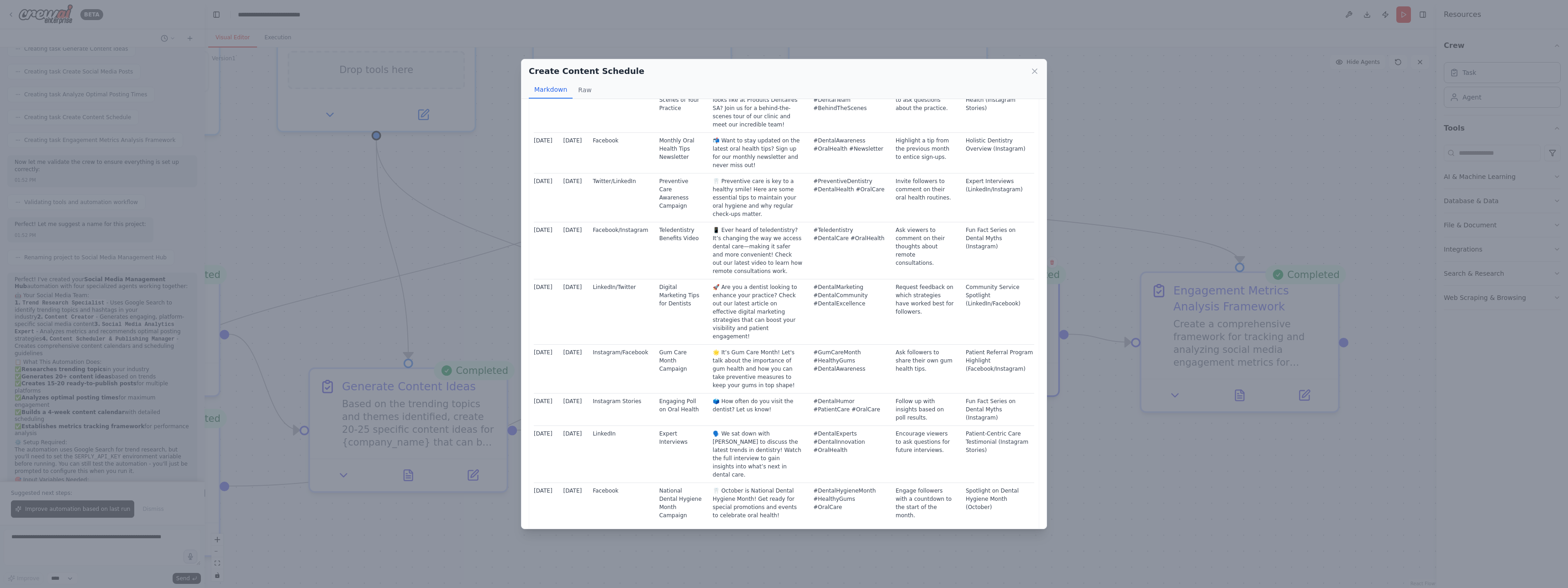
scroll to position [358, 0]
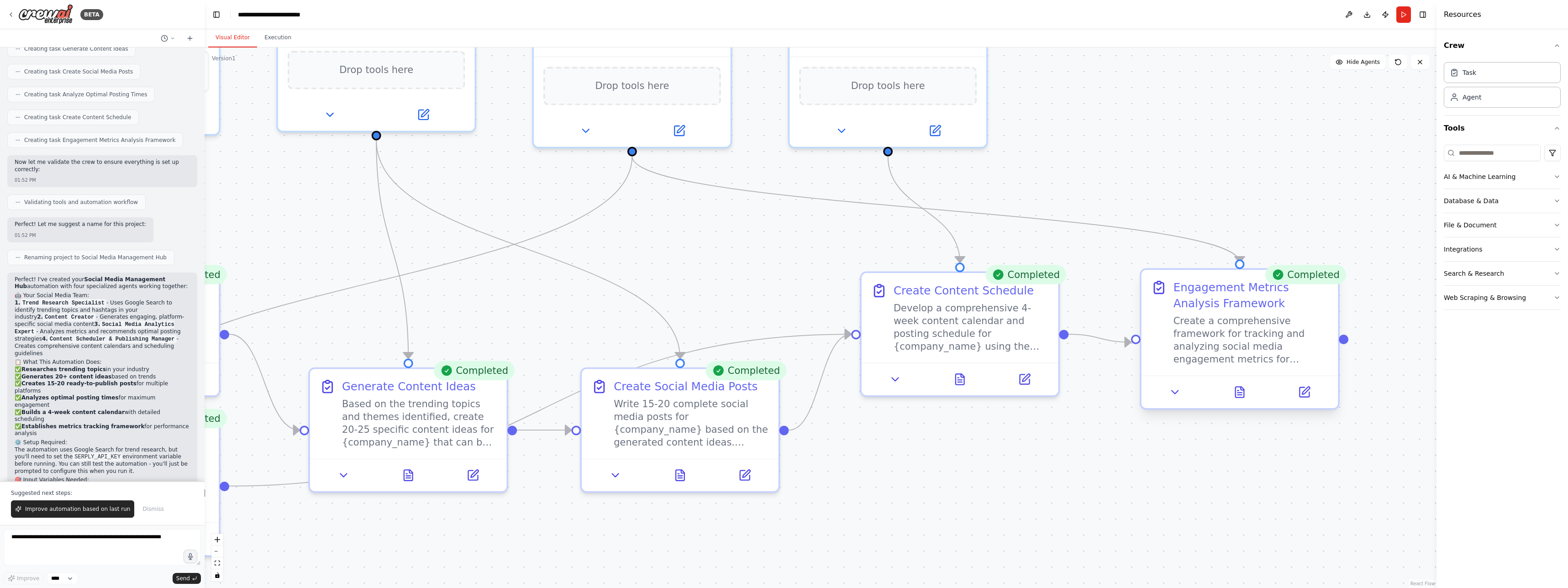
click at [1186, 313] on div "Engagement Metrics Analysis Framework Create a comprehensive framework for trac…" at bounding box center [1251, 322] width 155 height 86
click at [1230, 394] on button at bounding box center [1240, 392] width 68 height 19
click at [1248, 391] on button at bounding box center [1240, 392] width 68 height 19
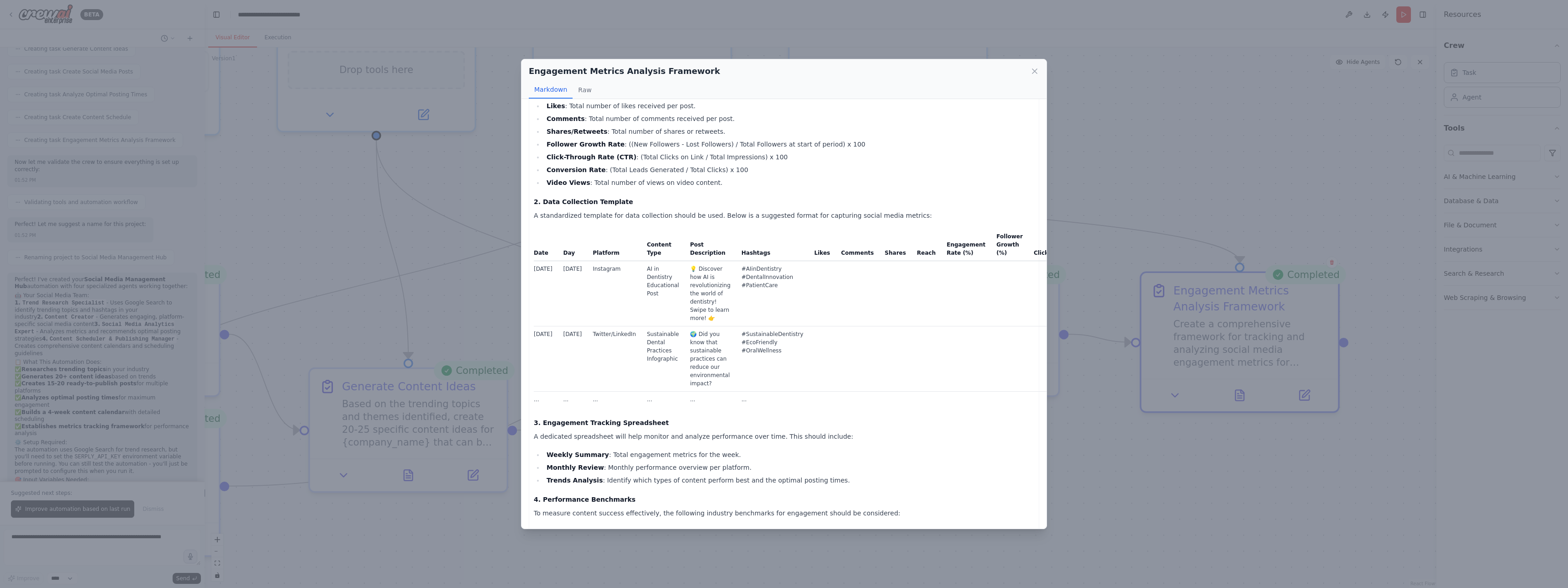
scroll to position [0, 0]
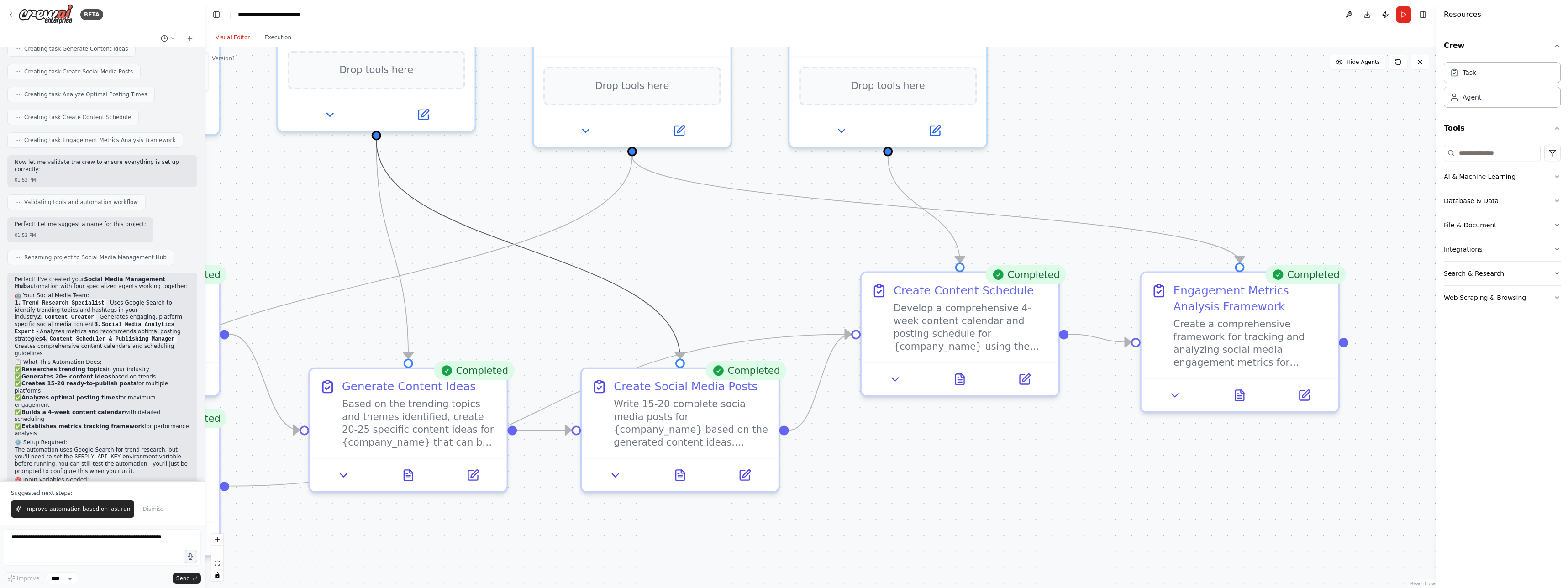
click at [488, 238] on icon "Edge from 595cc734-ef43-4c57-be53-5efa190b4a21 to 2094c9ad-d851-4b7c-af8a-e79c1…" at bounding box center [528, 249] width 304 height 218
click at [507, 299] on div ".deletable-edge-delete-btn { width: 20px; height: 20px; border: 0px solid #ffff…" at bounding box center [820, 317] width 1232 height 540
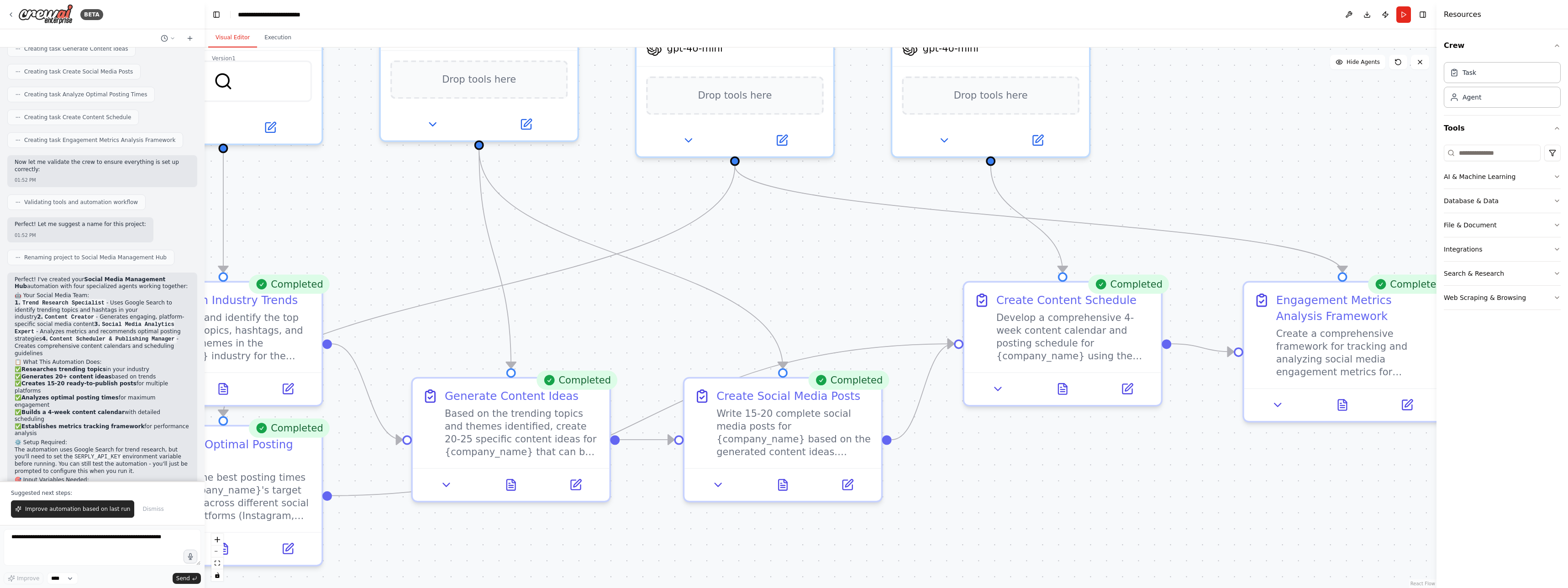
drag, startPoint x: 360, startPoint y: 268, endPoint x: 775, endPoint y: 247, distance: 415.5
click at [778, 247] on div ".deletable-edge-delete-btn { width: 20px; height: 20px; border: 0px solid #ffff…" at bounding box center [820, 317] width 1232 height 540
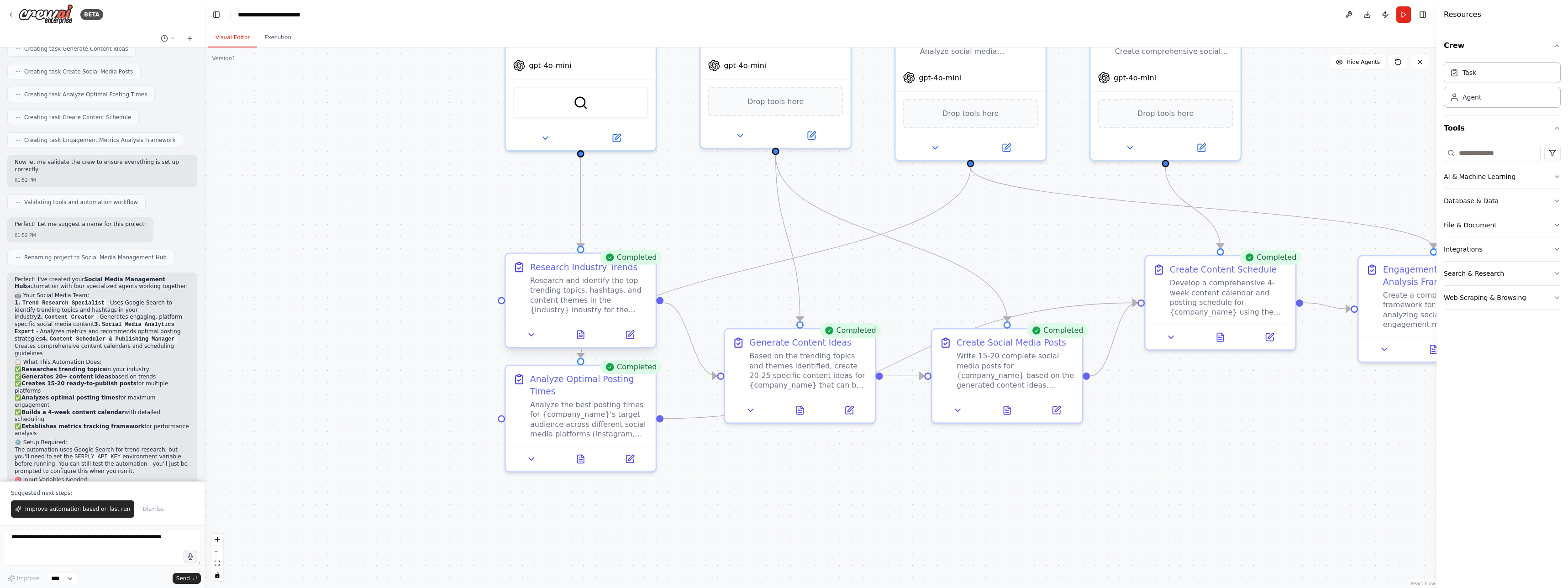
click at [580, 290] on div "Research and identify the top trending topics, hashtags, and content themes in …" at bounding box center [589, 295] width 118 height 39
click at [584, 330] on icon at bounding box center [581, 334] width 9 height 9
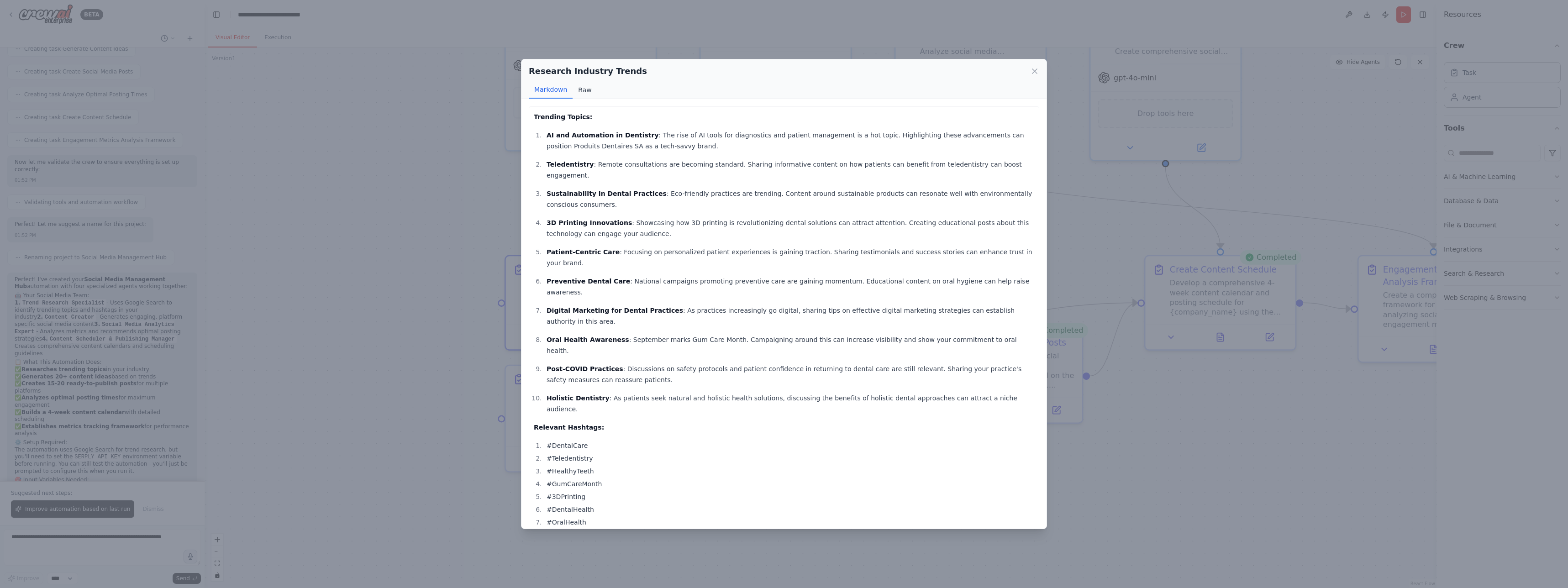
click at [586, 84] on button "Raw" at bounding box center [584, 90] width 24 height 17
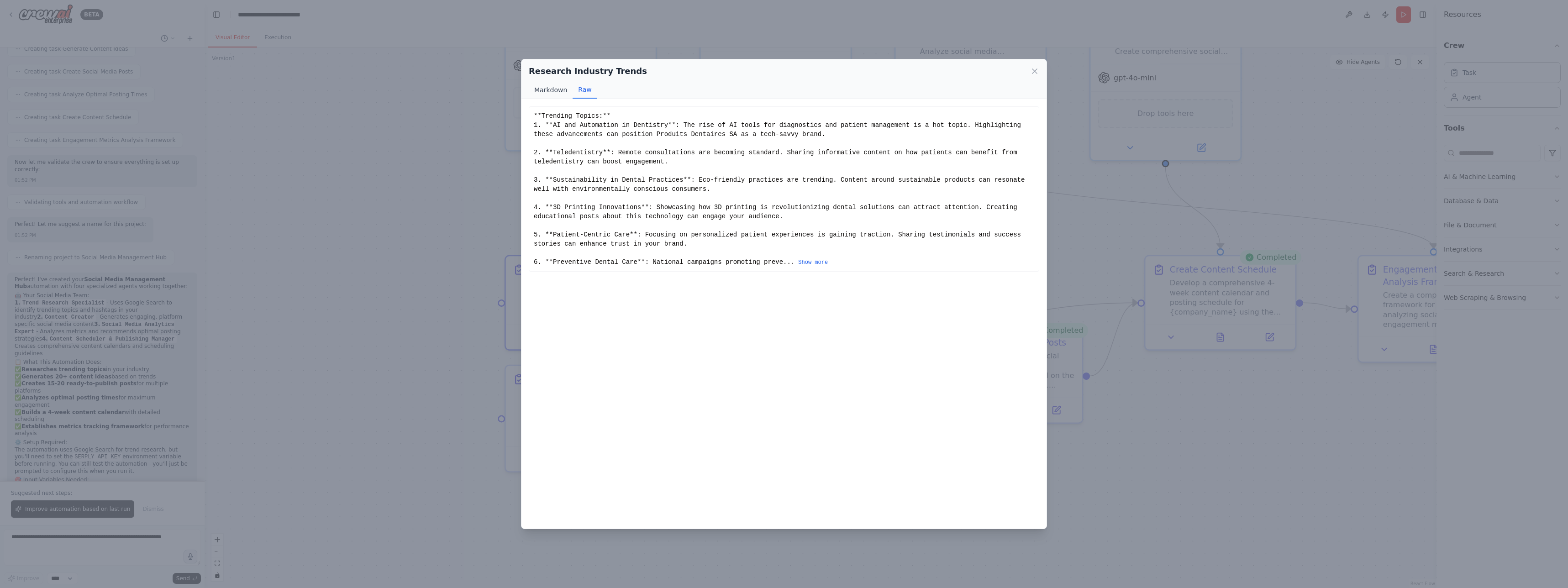
click at [551, 87] on button "Markdown" at bounding box center [551, 90] width 44 height 17
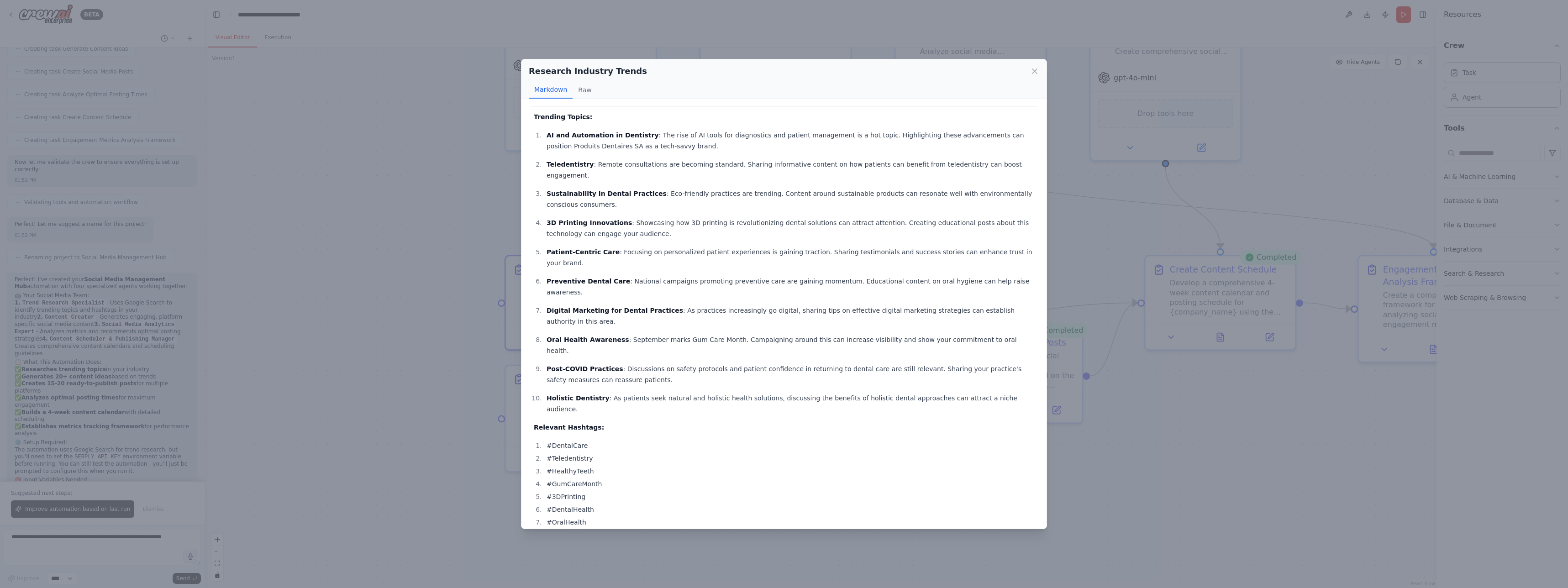
click at [454, 263] on div "Research Industry Trends Markdown Raw Trending Topics: AI and Automation in Den…" at bounding box center [784, 294] width 1568 height 588
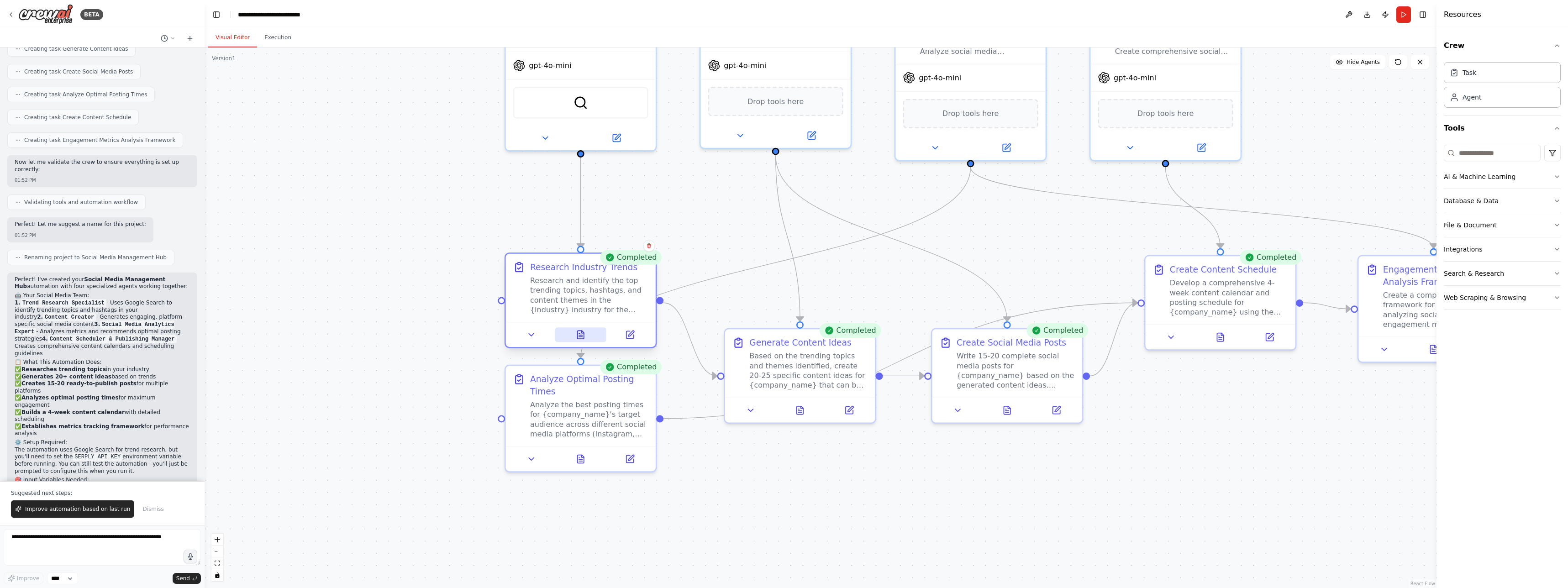
click at [584, 333] on icon at bounding box center [581, 334] width 9 height 9
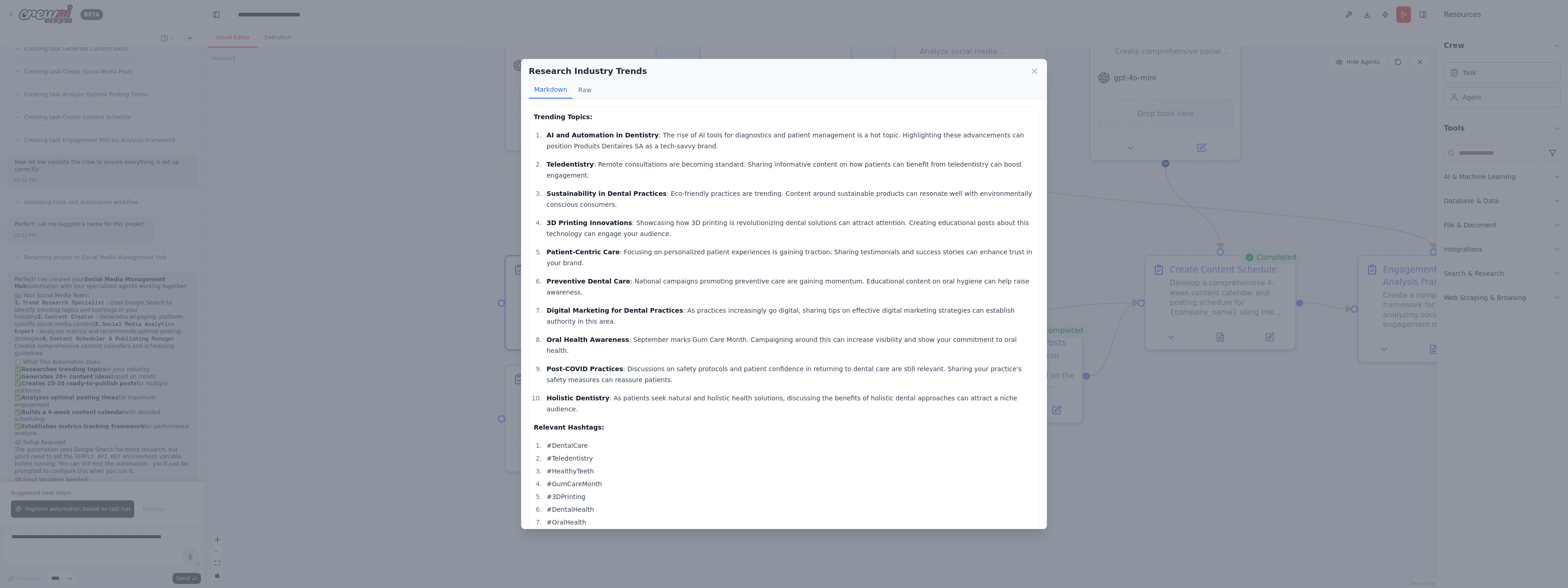
click at [450, 296] on div "Research Industry Trends Markdown Raw Trending Topics: AI and Automation in Den…" at bounding box center [784, 294] width 1568 height 588
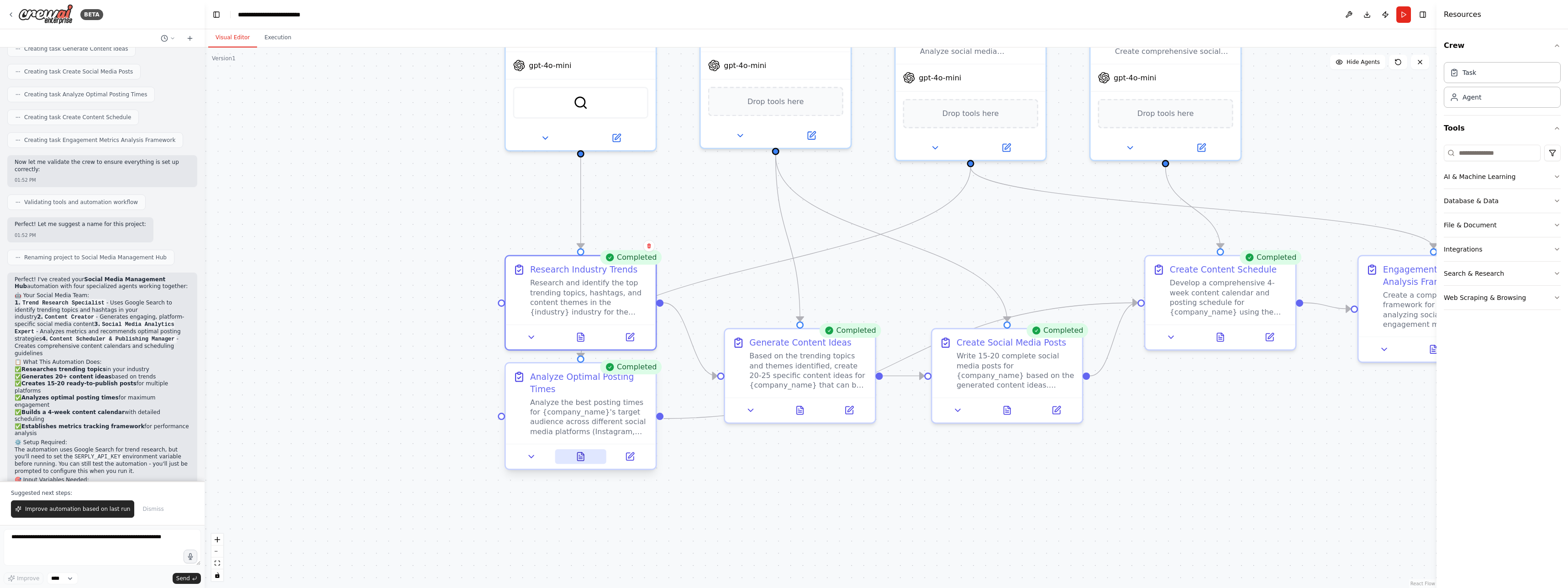
click at [586, 456] on button at bounding box center [580, 456] width 51 height 15
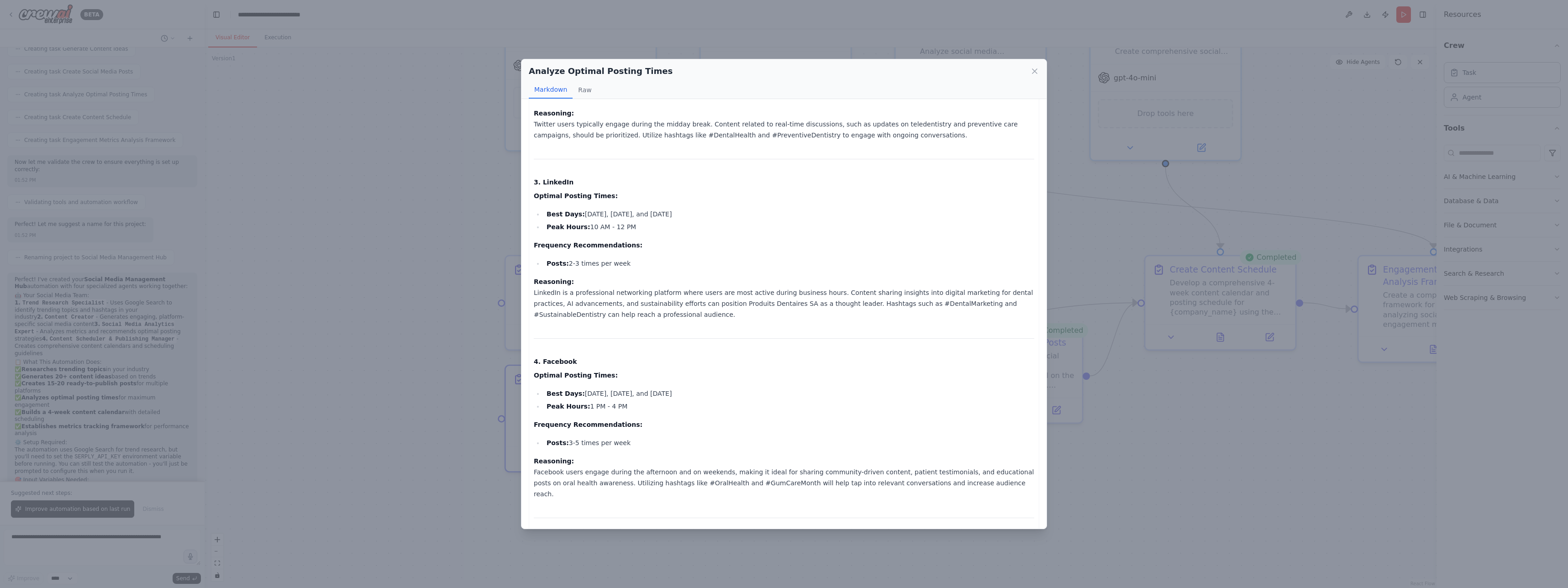
scroll to position [520, 0]
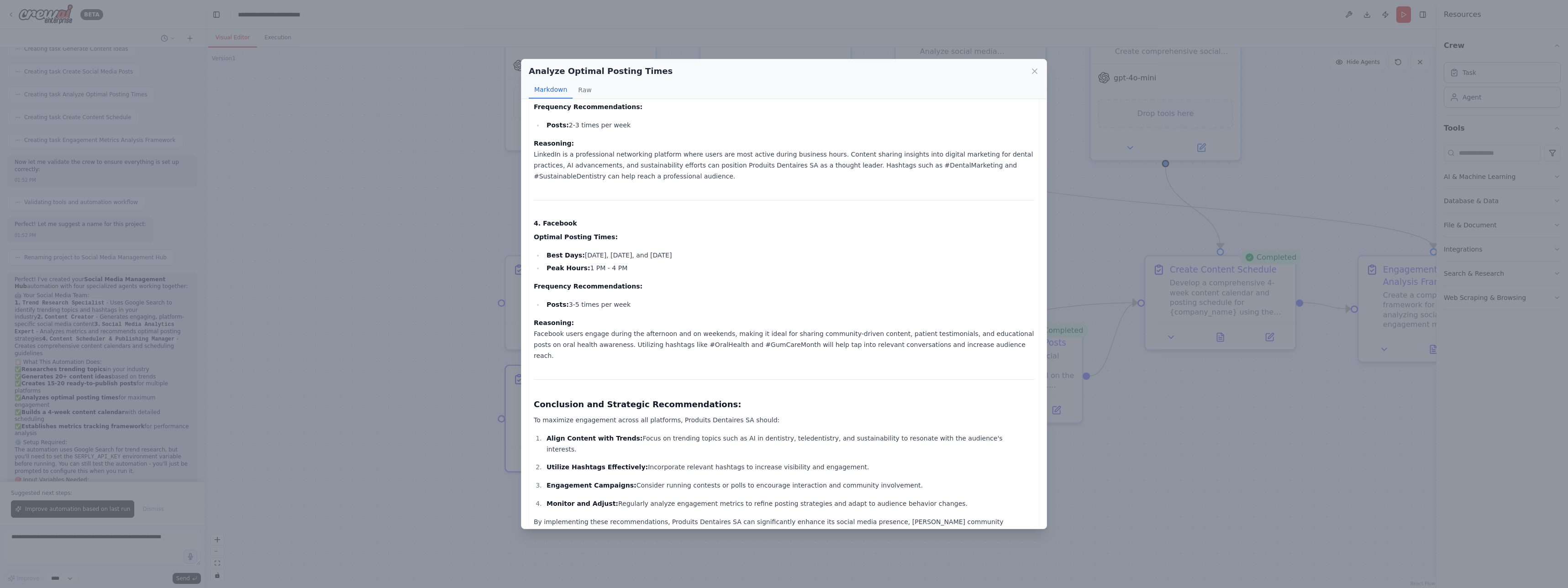
click at [414, 300] on div "Analyze Optimal Posting Times Markdown Raw Social Media Posting Time Analysis f…" at bounding box center [784, 294] width 1568 height 588
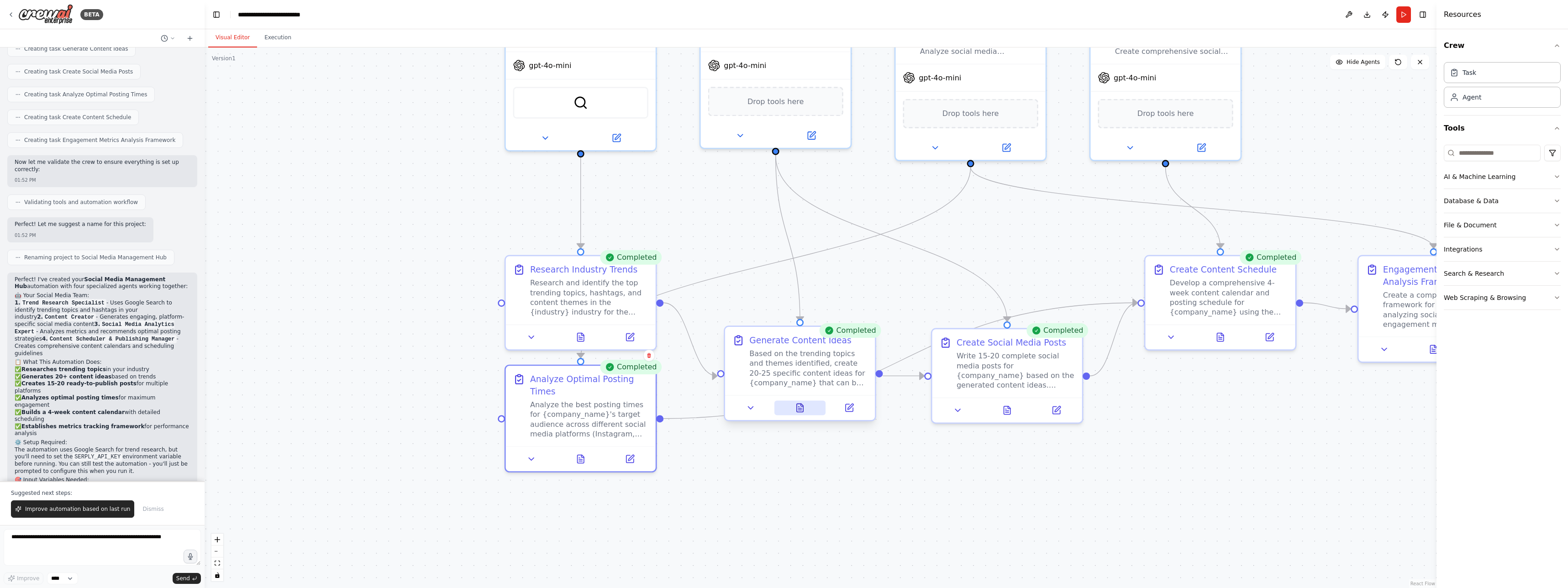
click at [795, 409] on icon at bounding box center [800, 408] width 9 height 9
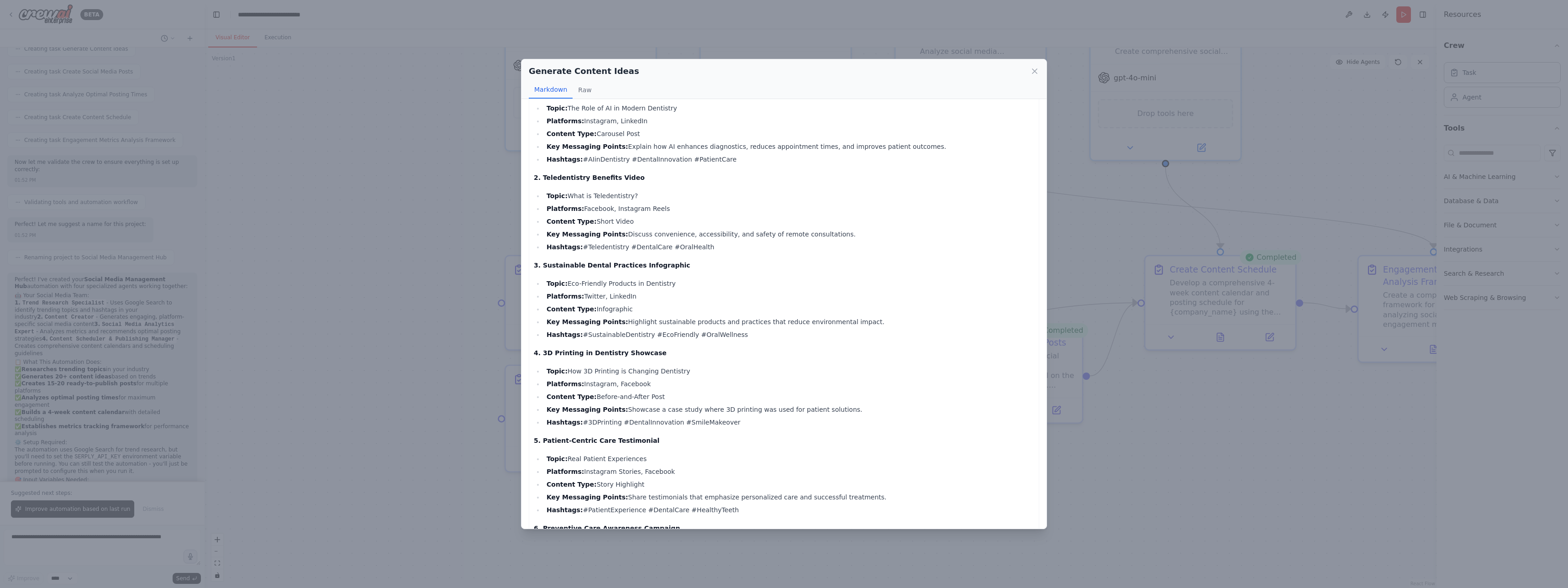
scroll to position [86, 0]
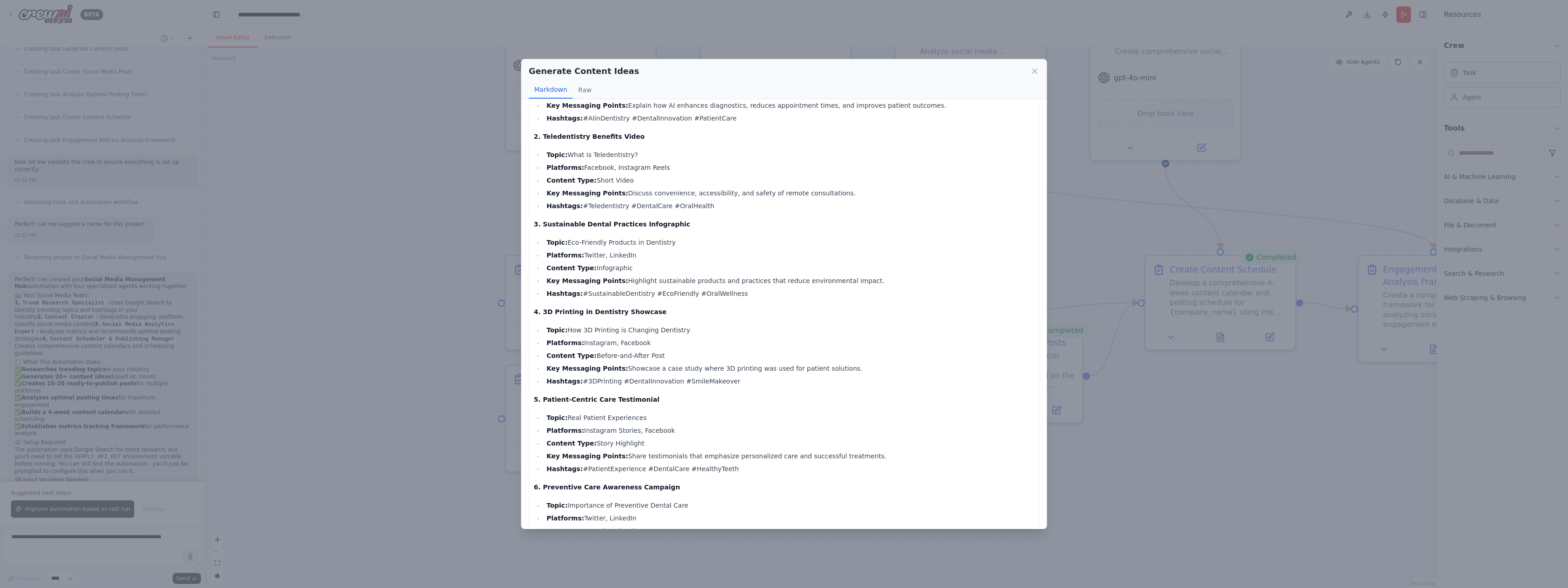
click at [409, 329] on div "Generate Content Ideas Markdown Raw Content Ideas for Produits Dentaires SA 1. …" at bounding box center [784, 294] width 1568 height 588
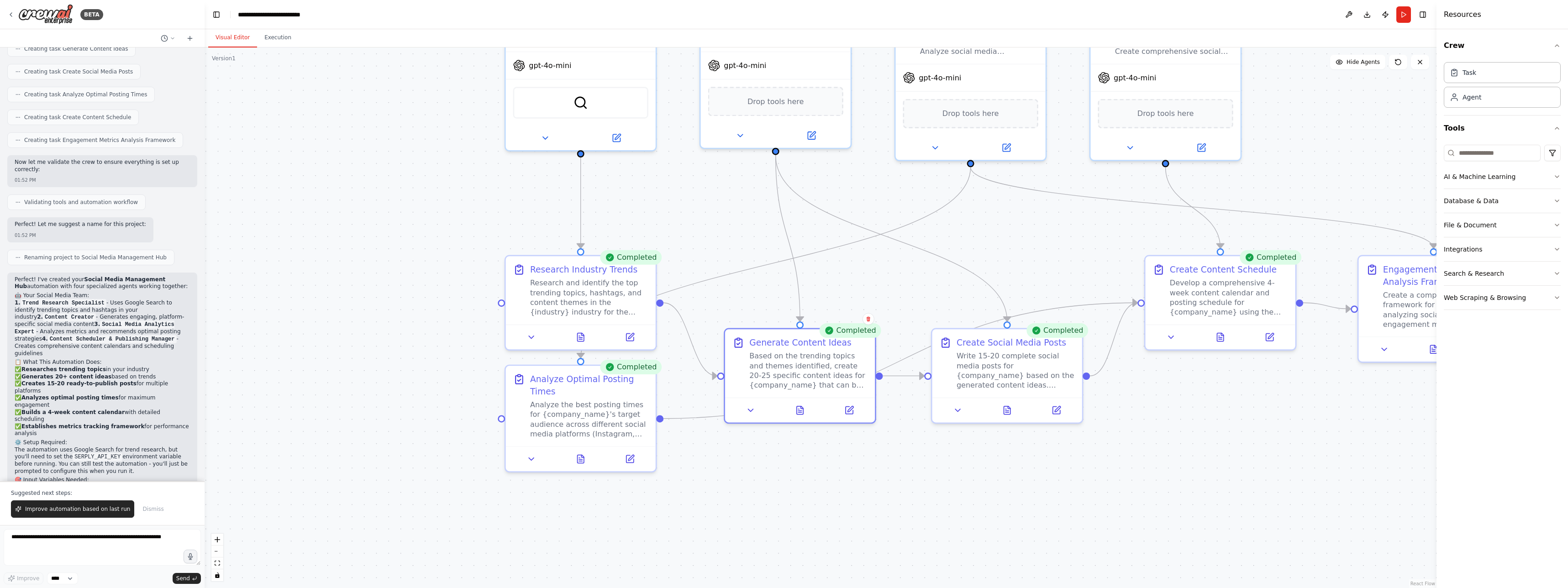
click at [741, 251] on div ".deletable-edge-delete-btn { width: 20px; height: 20px; border: 0px solid #ffff…" at bounding box center [820, 317] width 1232 height 540
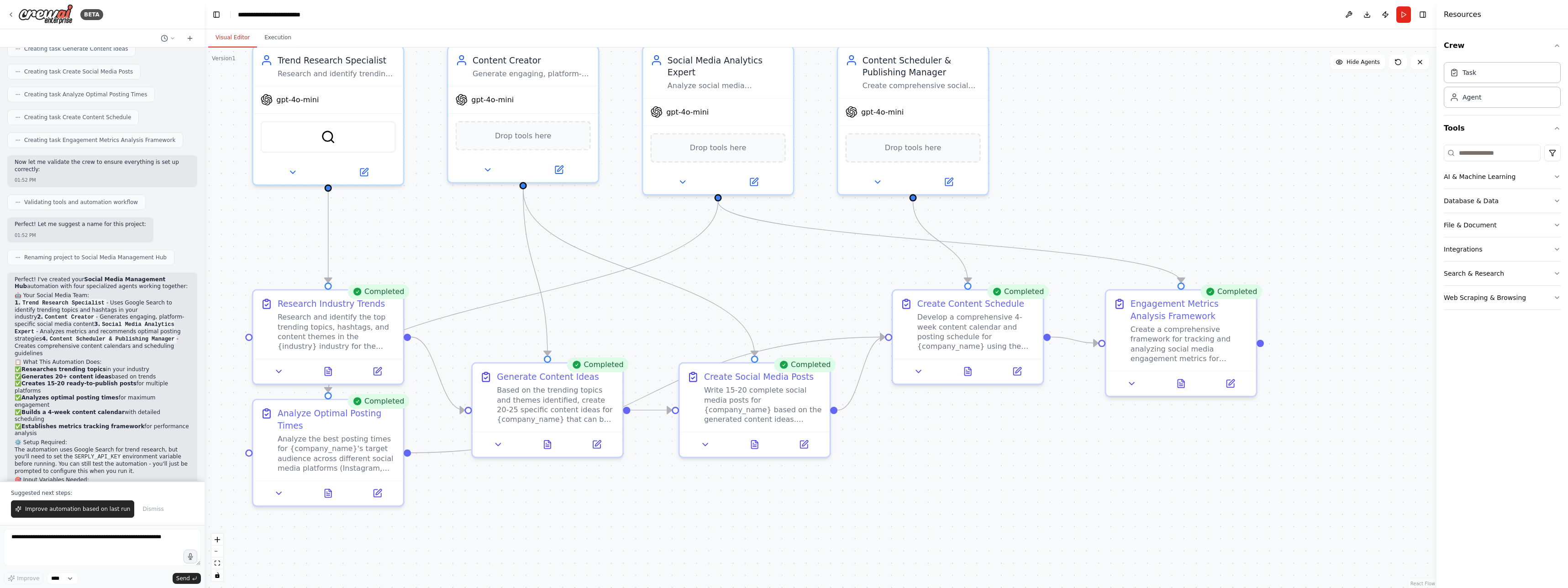
drag, startPoint x: 923, startPoint y: 261, endPoint x: 622, endPoint y: 296, distance: 303.0
click at [622, 296] on div ".deletable-edge-delete-btn { width: 20px; height: 20px; border: 0px solid #ffff…" at bounding box center [820, 317] width 1232 height 540
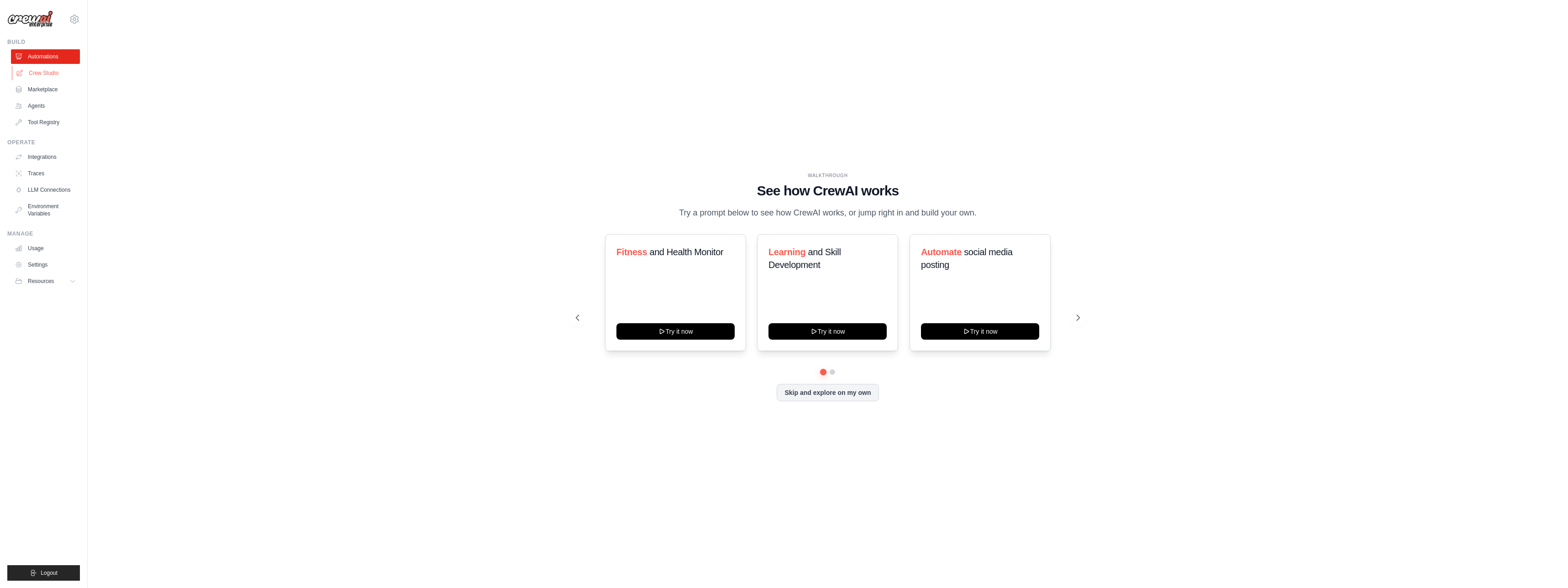
click at [54, 76] on link "Crew Studio" at bounding box center [46, 73] width 69 height 15
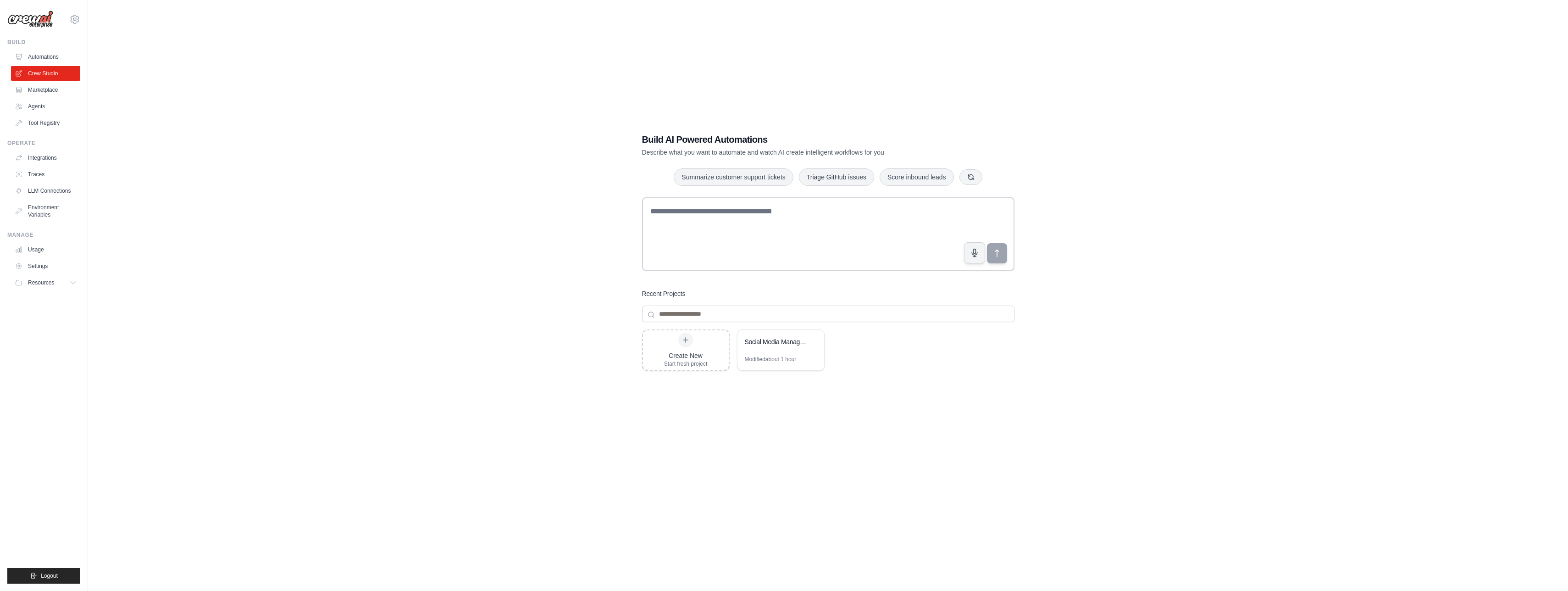
click at [53, 55] on link "Automations" at bounding box center [45, 57] width 69 height 15
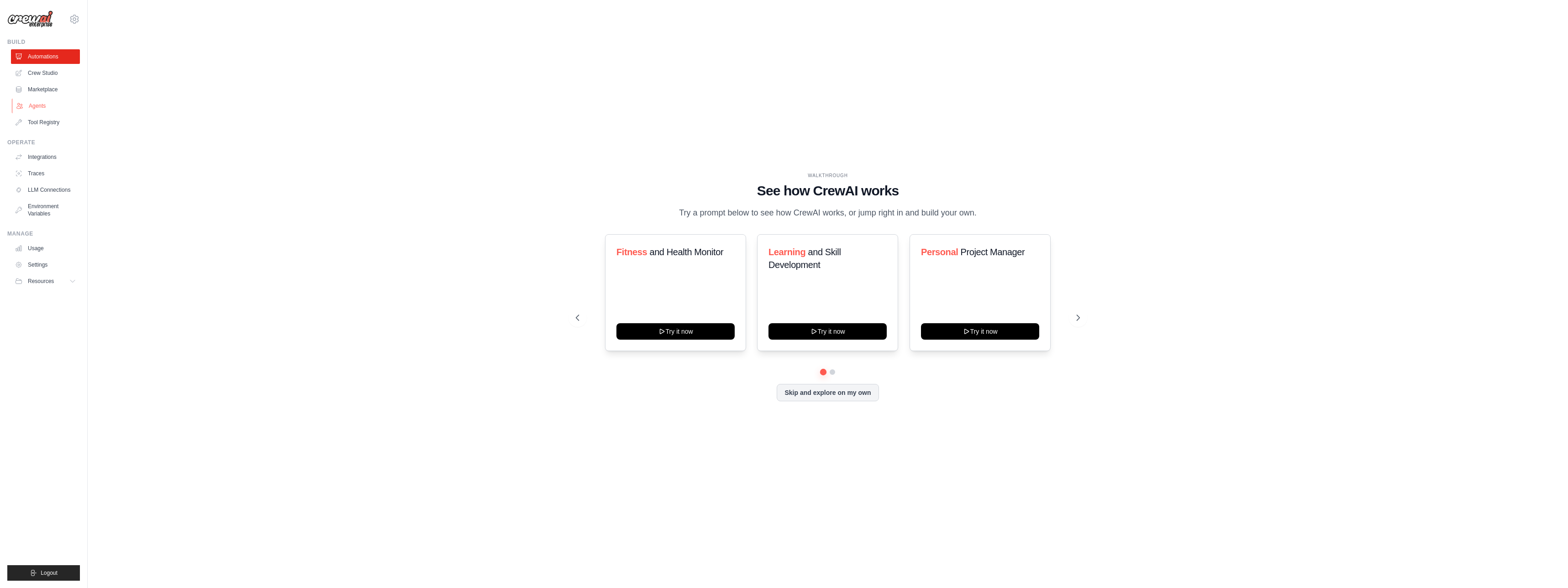
click at [59, 106] on link "Agents" at bounding box center [46, 106] width 69 height 15
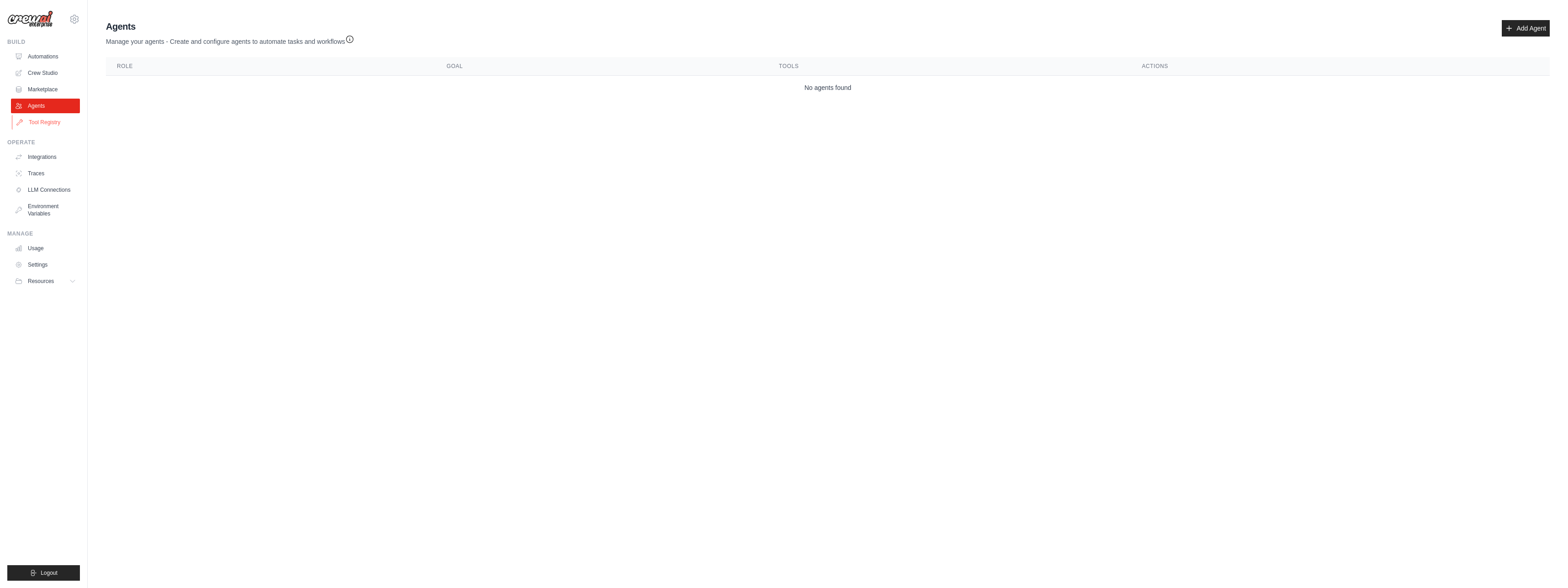
click at [48, 123] on link "Tool Registry" at bounding box center [46, 122] width 69 height 15
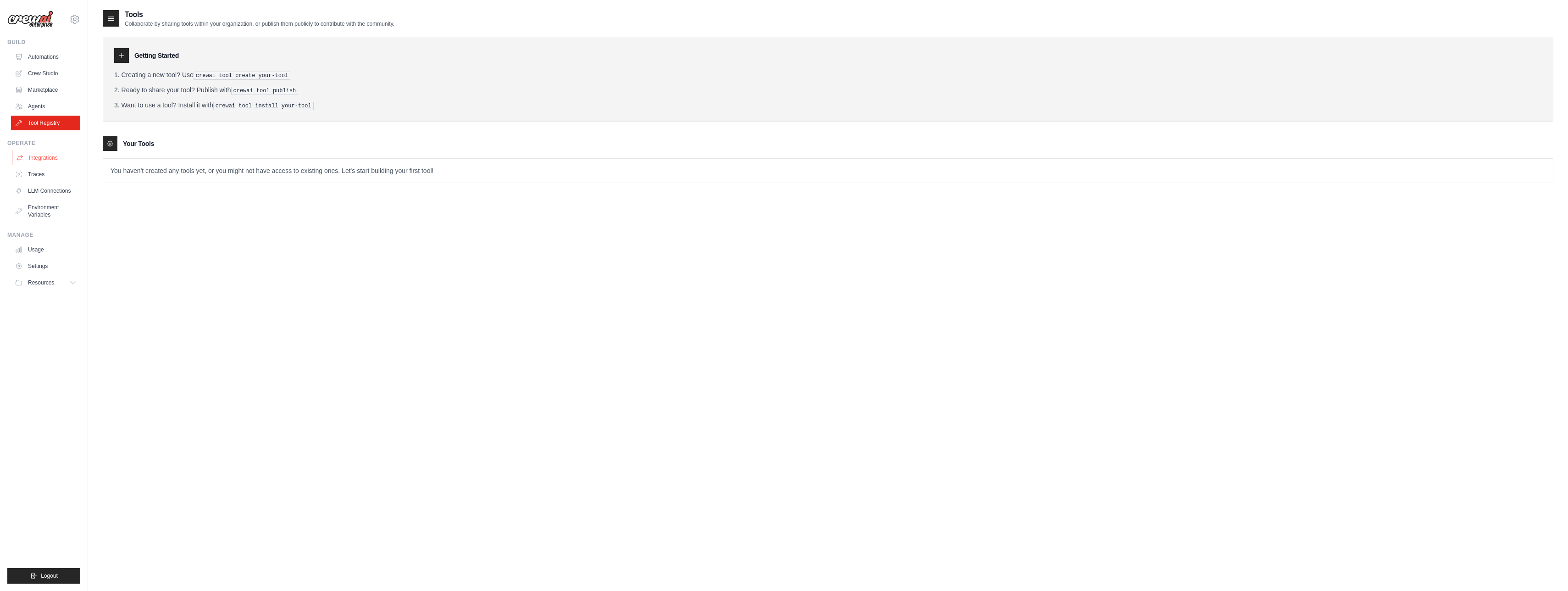
click at [53, 161] on link "Integrations" at bounding box center [46, 158] width 69 height 15
click at [42, 158] on link "Integrations" at bounding box center [46, 158] width 69 height 15
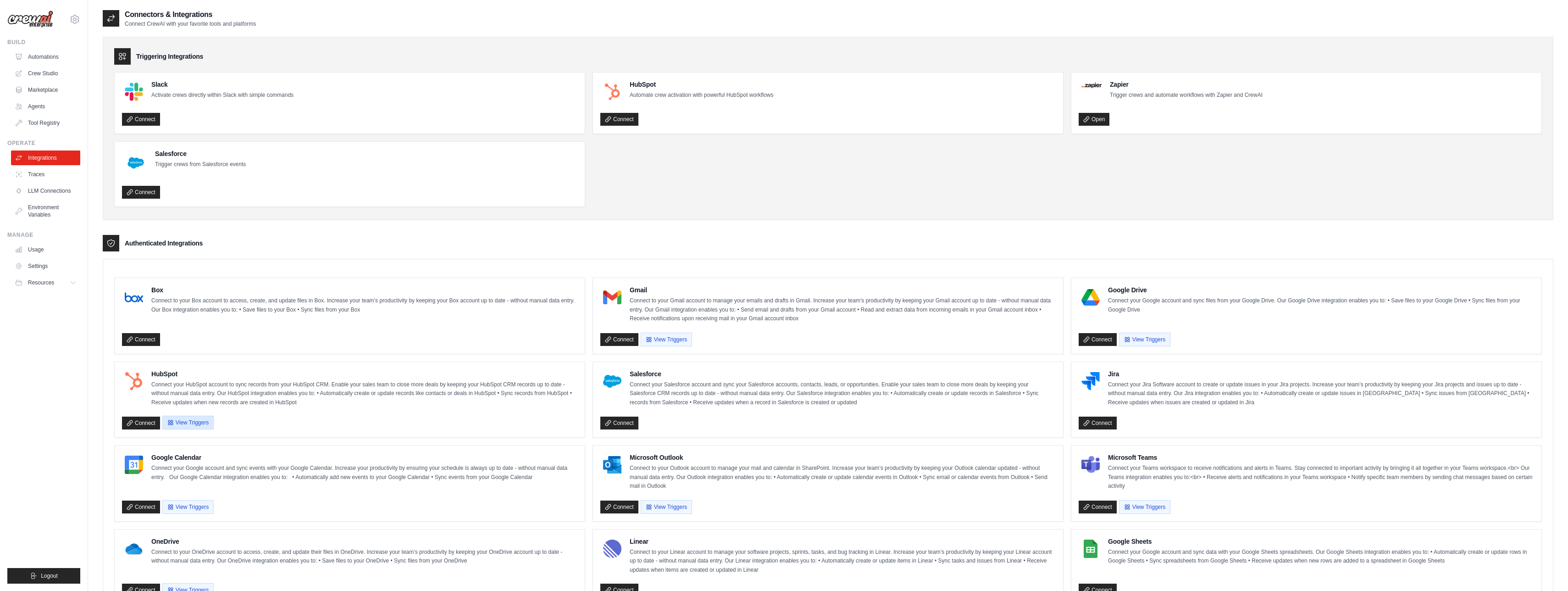
click at [190, 421] on button "View Triggers" at bounding box center [188, 421] width 52 height 13
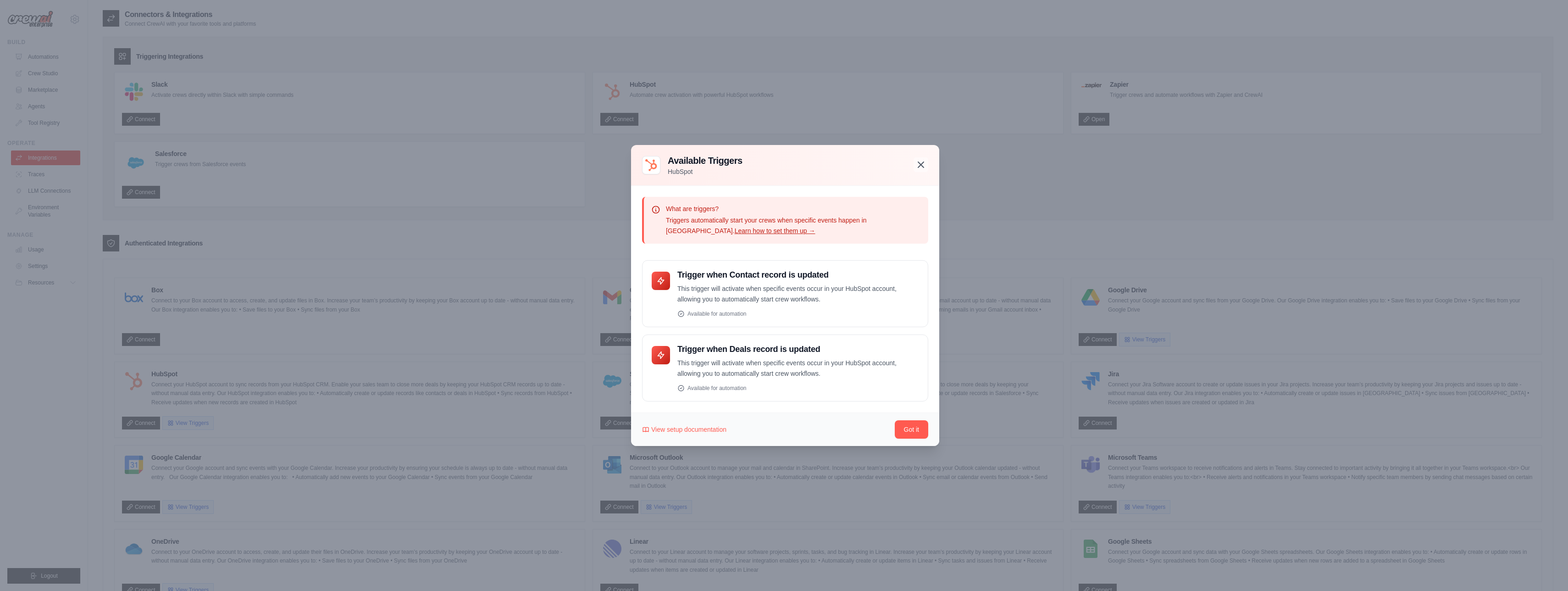
click at [921, 166] on icon "button" at bounding box center [921, 165] width 11 height 11
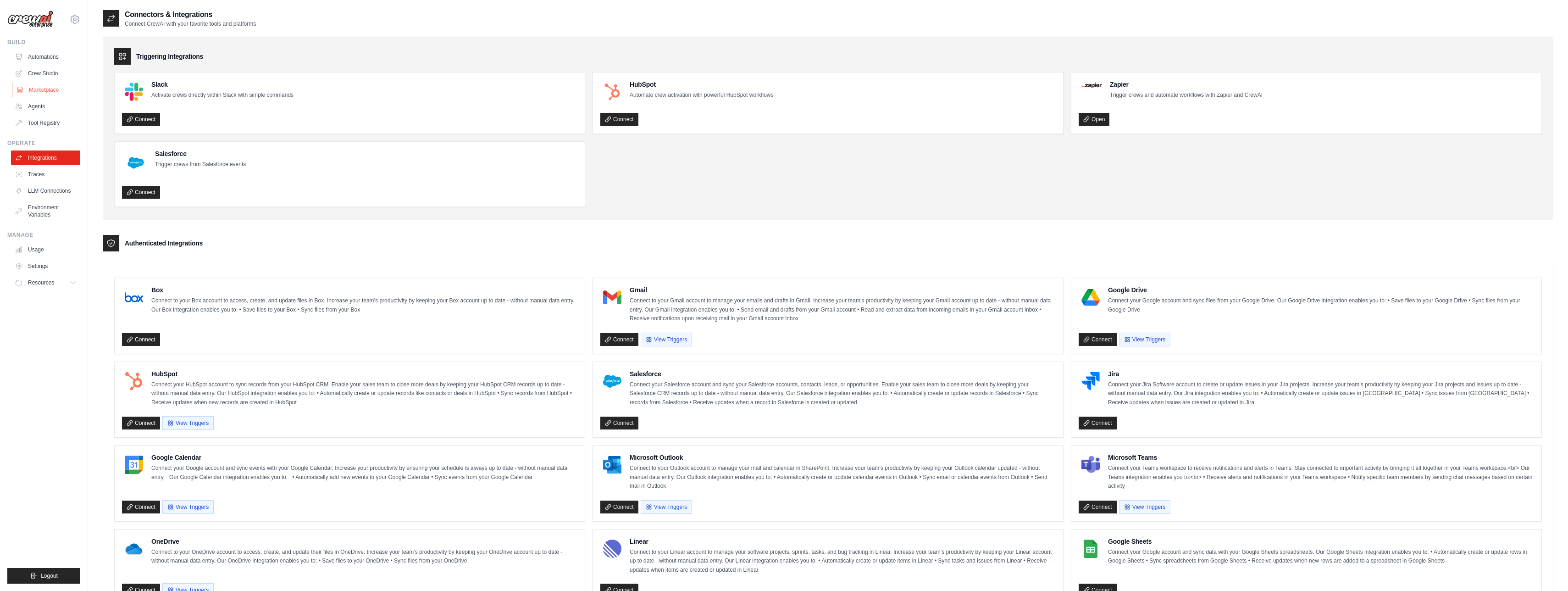
click at [41, 92] on link "Marketplace" at bounding box center [46, 90] width 69 height 15
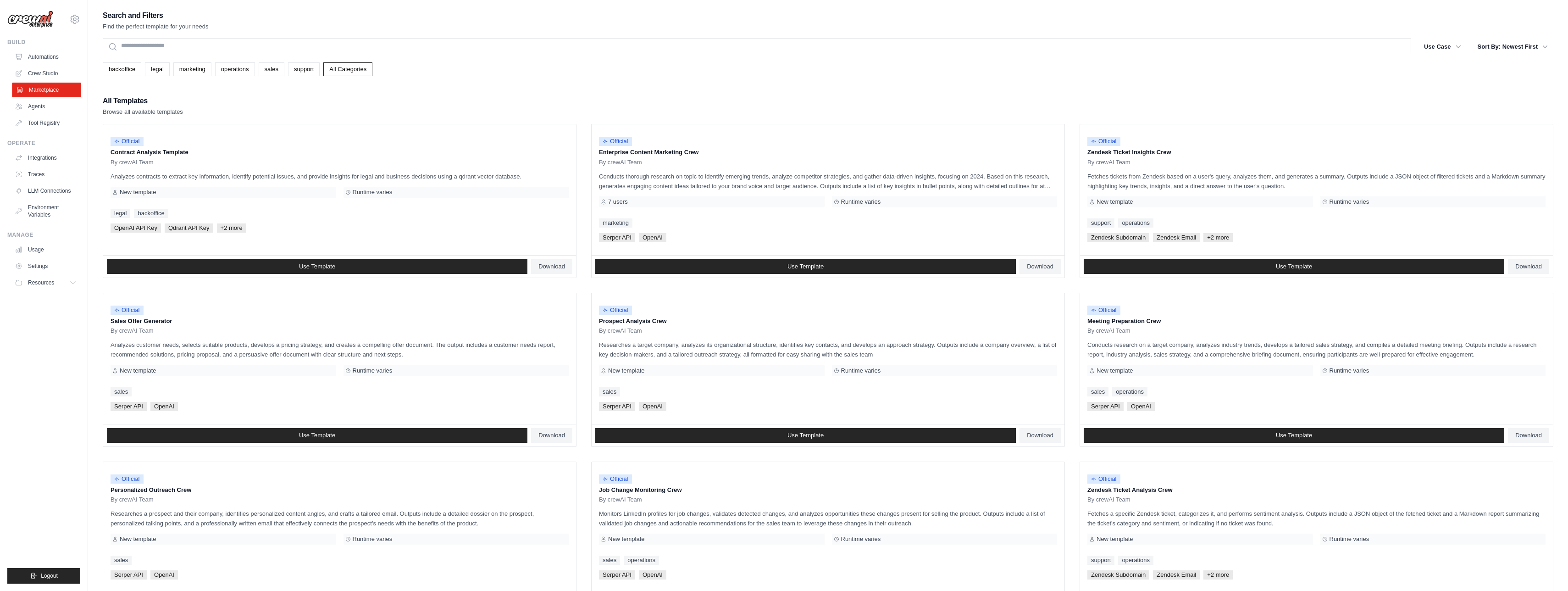
click at [55, 90] on link "Marketplace" at bounding box center [46, 90] width 69 height 15
click at [795, 433] on span "Use Template" at bounding box center [806, 435] width 36 height 7
